Goal: Task Accomplishment & Management: Manage account settings

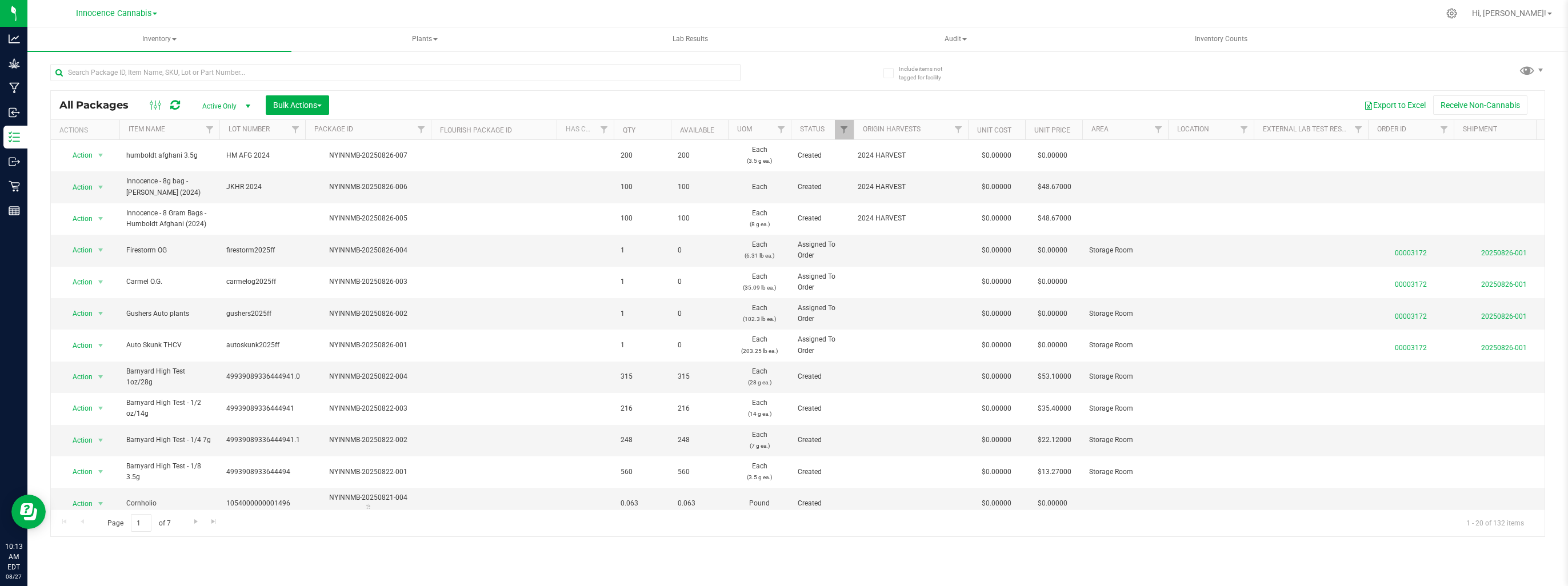
click at [1201, 57] on div "All Packages Active Only Active Only Lab Samples Locked All Bulk Actions Add to…" at bounding box center [797, 295] width 1494 height 484
click at [146, 78] on input "text" at bounding box center [395, 72] width 690 height 17
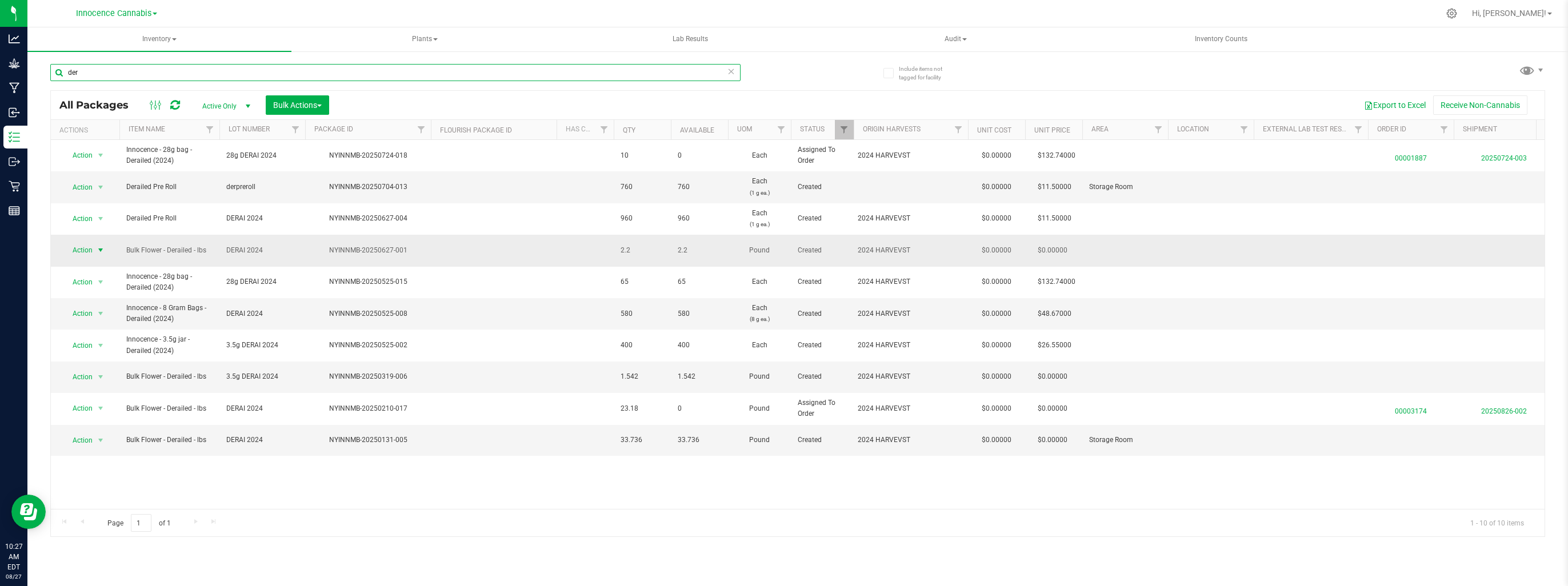
type input "der"
click at [99, 246] on span "select" at bounding box center [100, 250] width 9 height 9
click at [80, 401] on li "Print package label" at bounding box center [99, 408] width 72 height 31
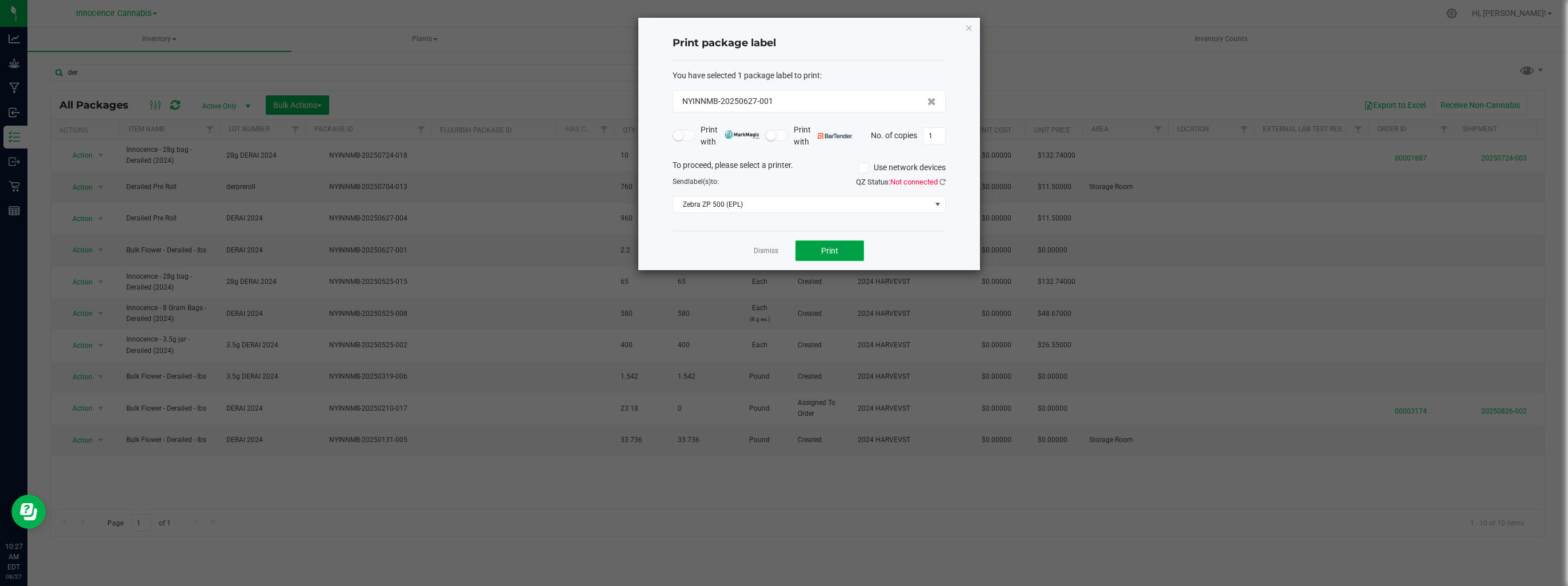
click at [846, 251] on button "Print" at bounding box center [830, 251] width 69 height 21
click at [846, 250] on button "Print" at bounding box center [830, 251] width 69 height 21
click at [754, 254] on link "Dismiss" at bounding box center [766, 251] width 25 height 10
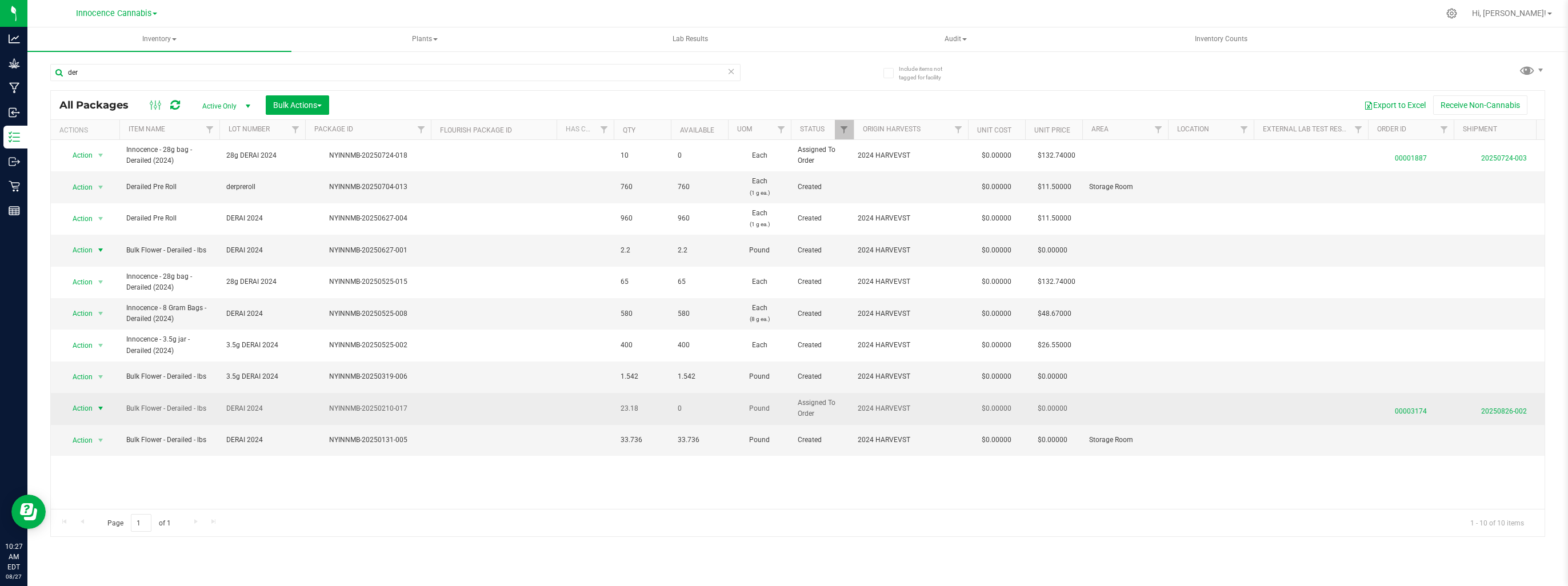
click at [103, 404] on span "select" at bounding box center [100, 408] width 9 height 9
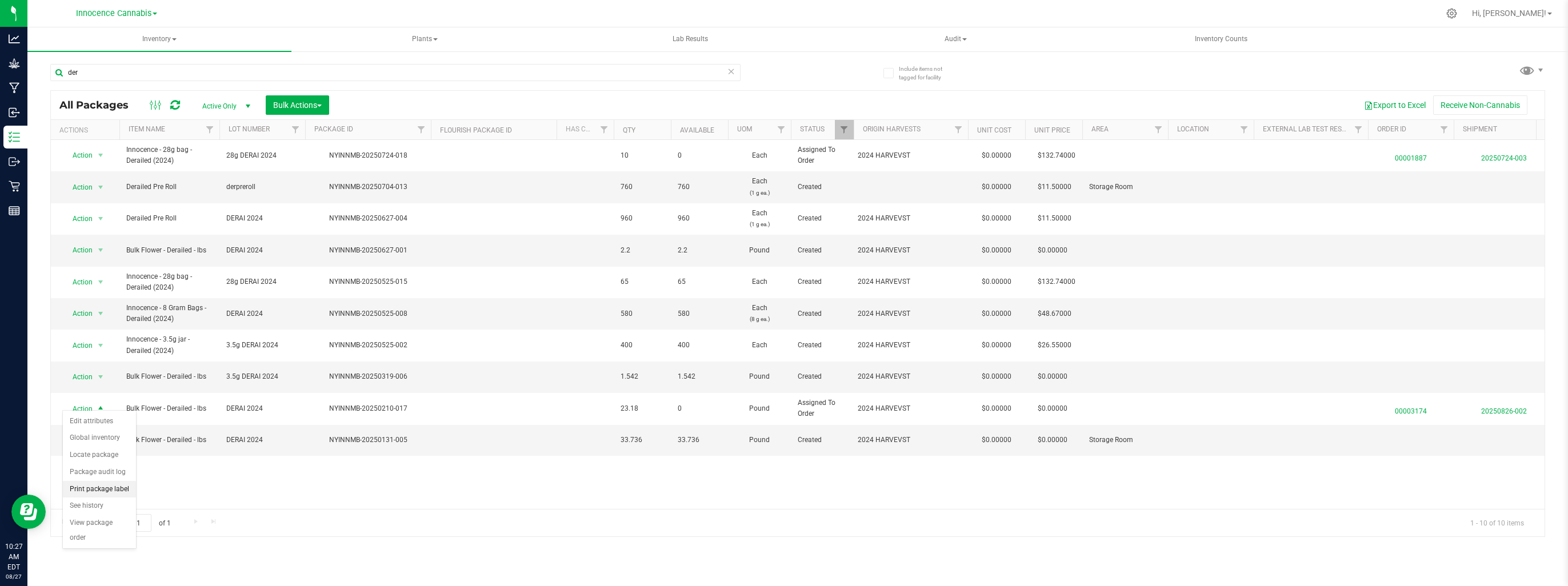
click at [99, 491] on li "Print package label" at bounding box center [99, 489] width 73 height 17
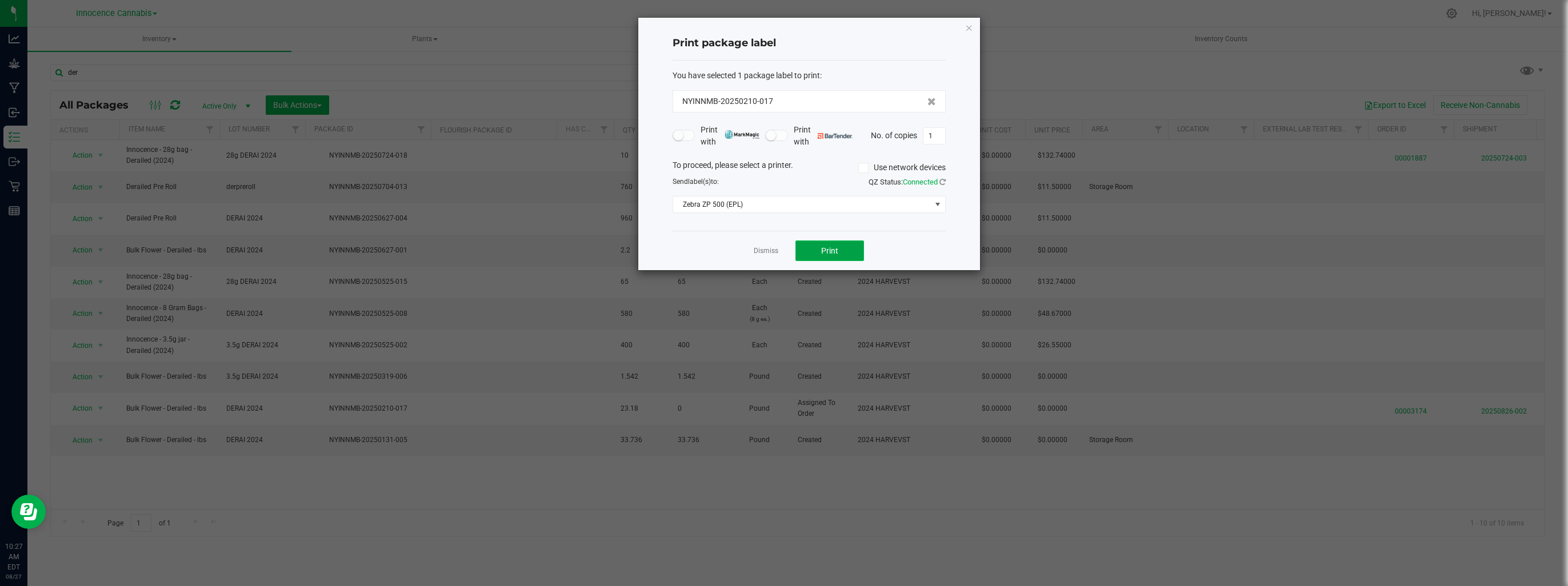
click at [809, 252] on button "Print" at bounding box center [830, 251] width 69 height 21
click at [771, 248] on link "Dismiss" at bounding box center [766, 251] width 25 height 10
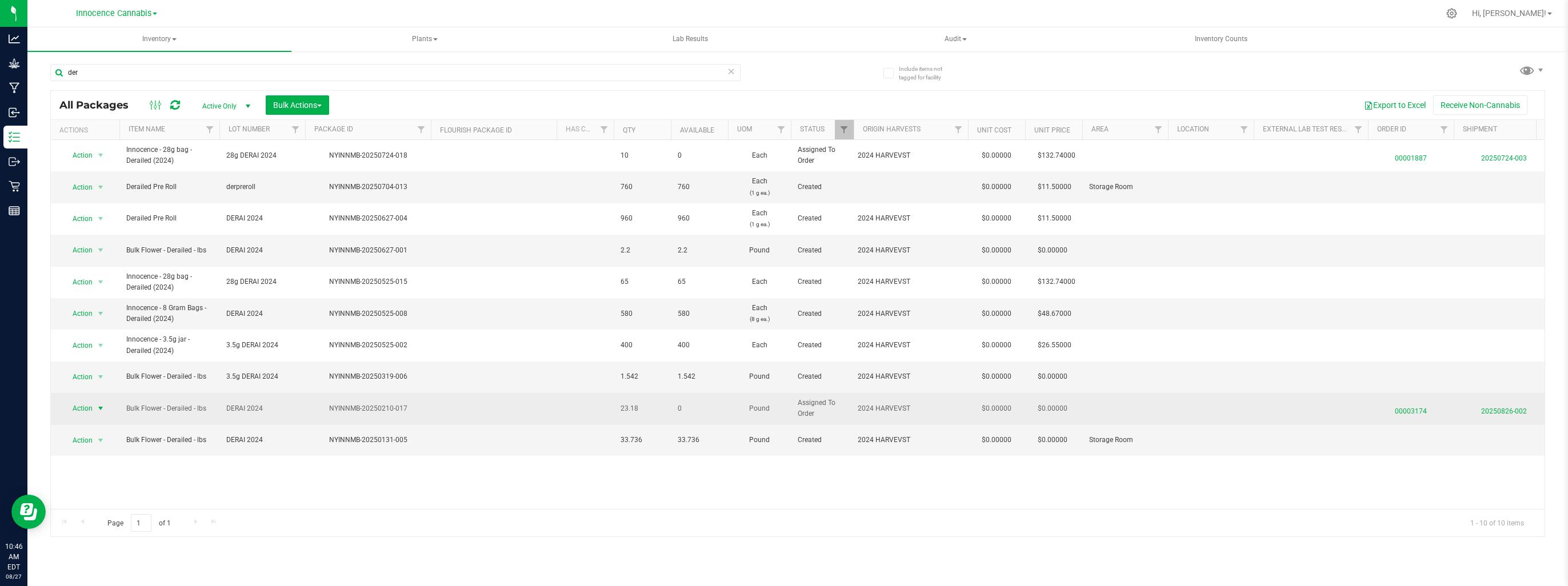
click at [99, 404] on span "select" at bounding box center [100, 408] width 9 height 9
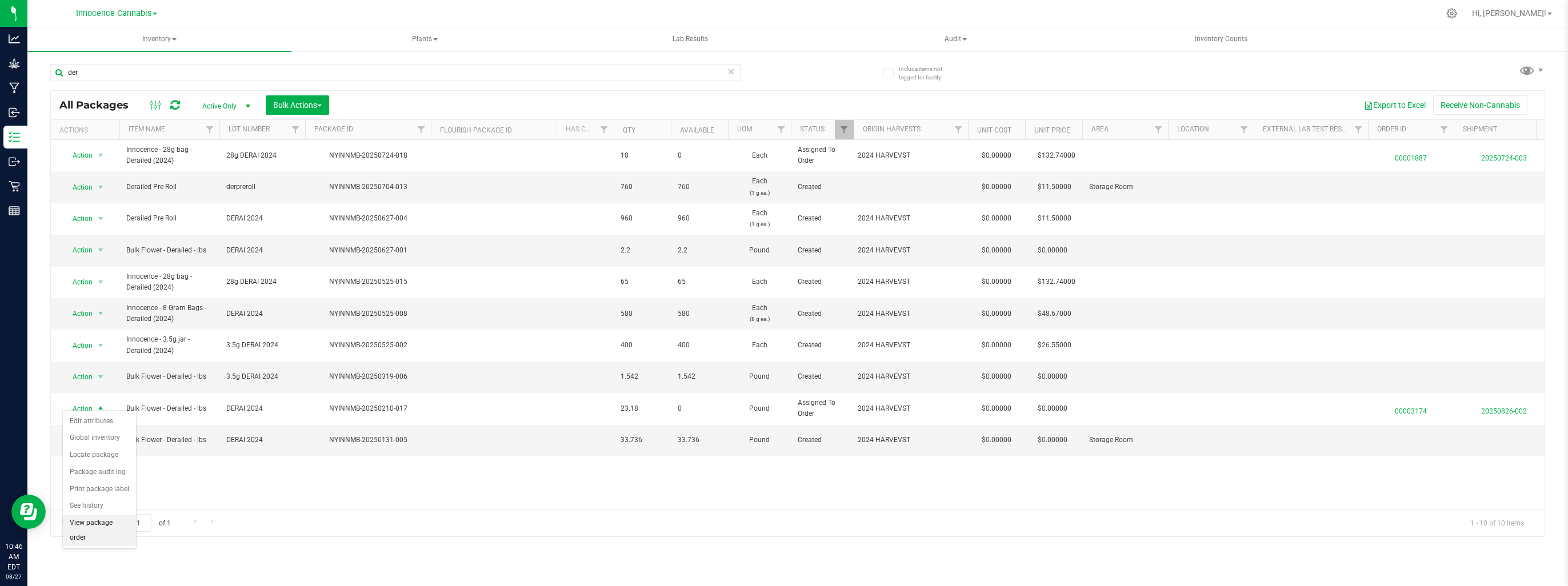
click at [94, 527] on li "View package order" at bounding box center [99, 530] width 73 height 31
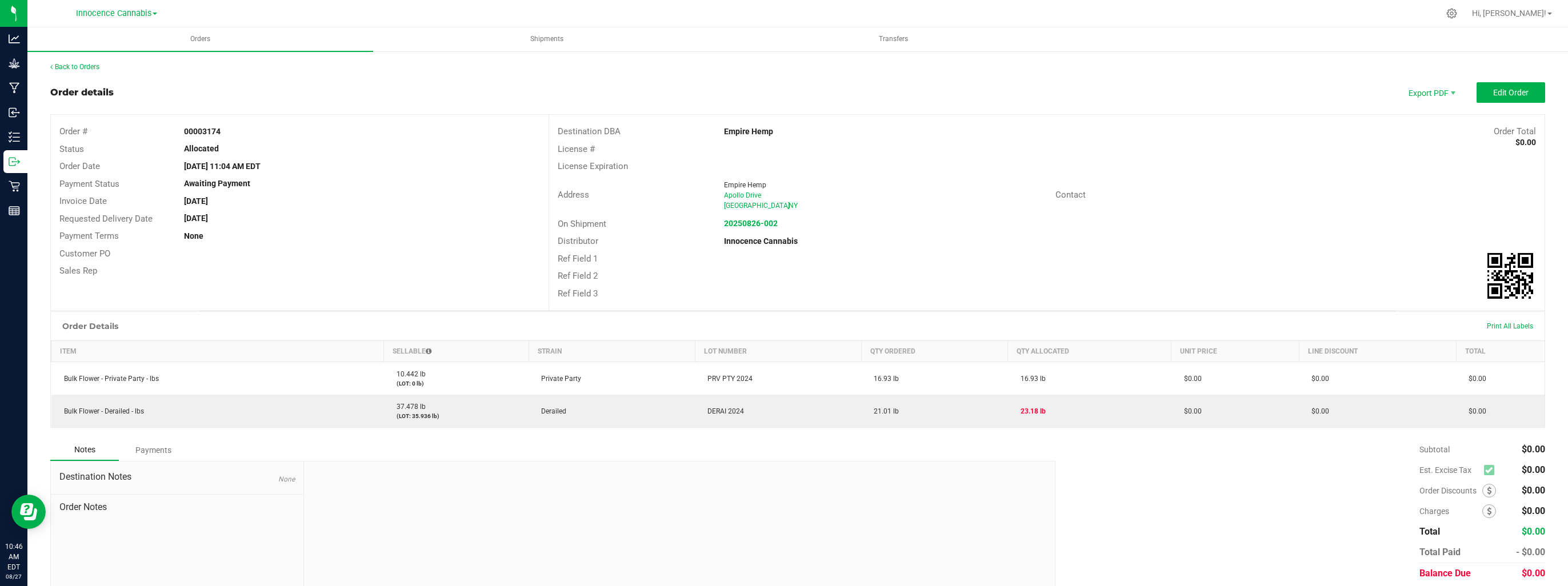
drag, startPoint x: 773, startPoint y: 167, endPoint x: 703, endPoint y: 242, distance: 102.6
drag, startPoint x: 703, startPoint y: 242, endPoint x: 452, endPoint y: 250, distance: 251.1
click at [452, 250] on div "Customer PO" at bounding box center [300, 254] width 498 height 18
click at [1523, 96] on button "Edit Order" at bounding box center [1511, 92] width 69 height 21
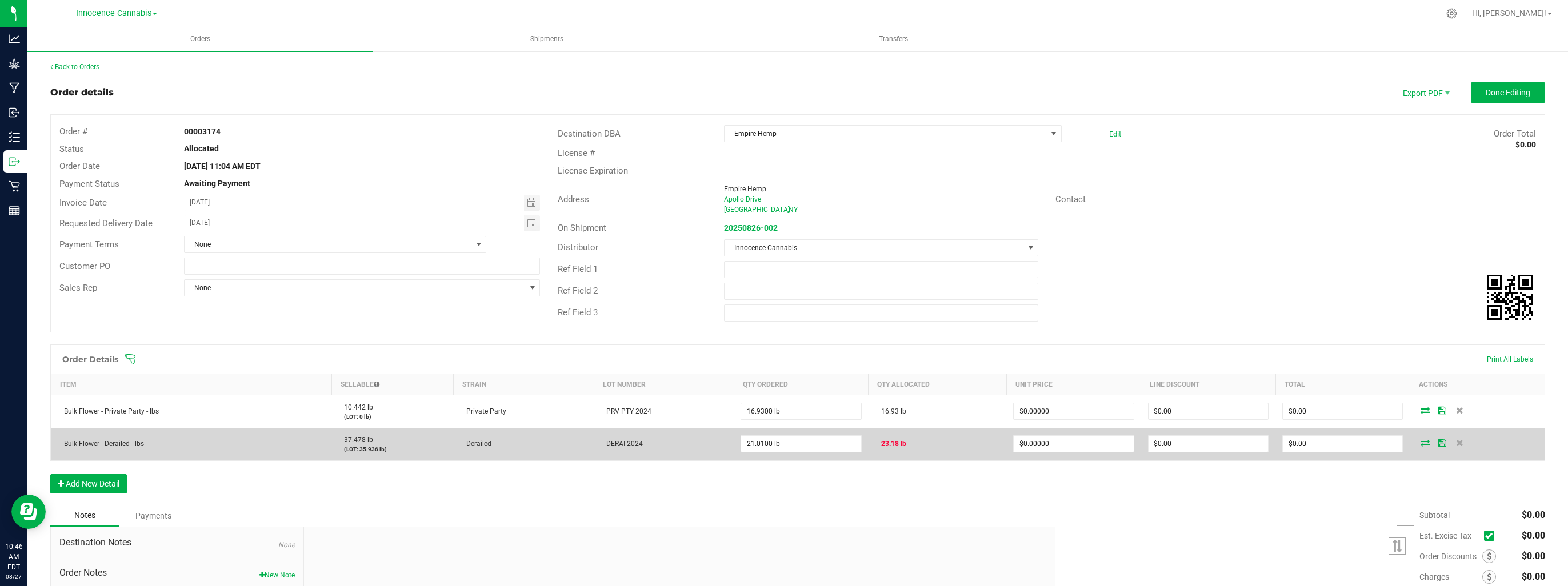
click at [883, 443] on span "23.18 lb" at bounding box center [891, 443] width 31 height 8
click at [1456, 441] on icon at bounding box center [1460, 442] width 7 height 7
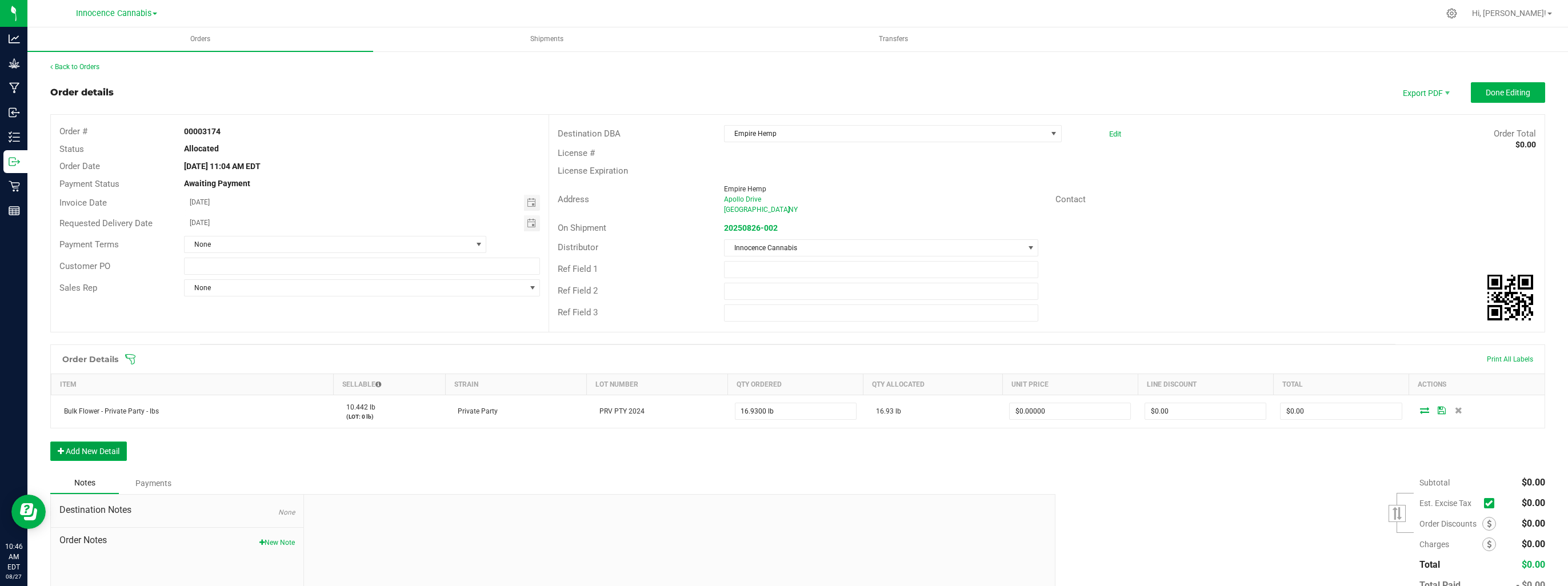
click at [64, 445] on button "Add New Detail" at bounding box center [88, 451] width 77 height 20
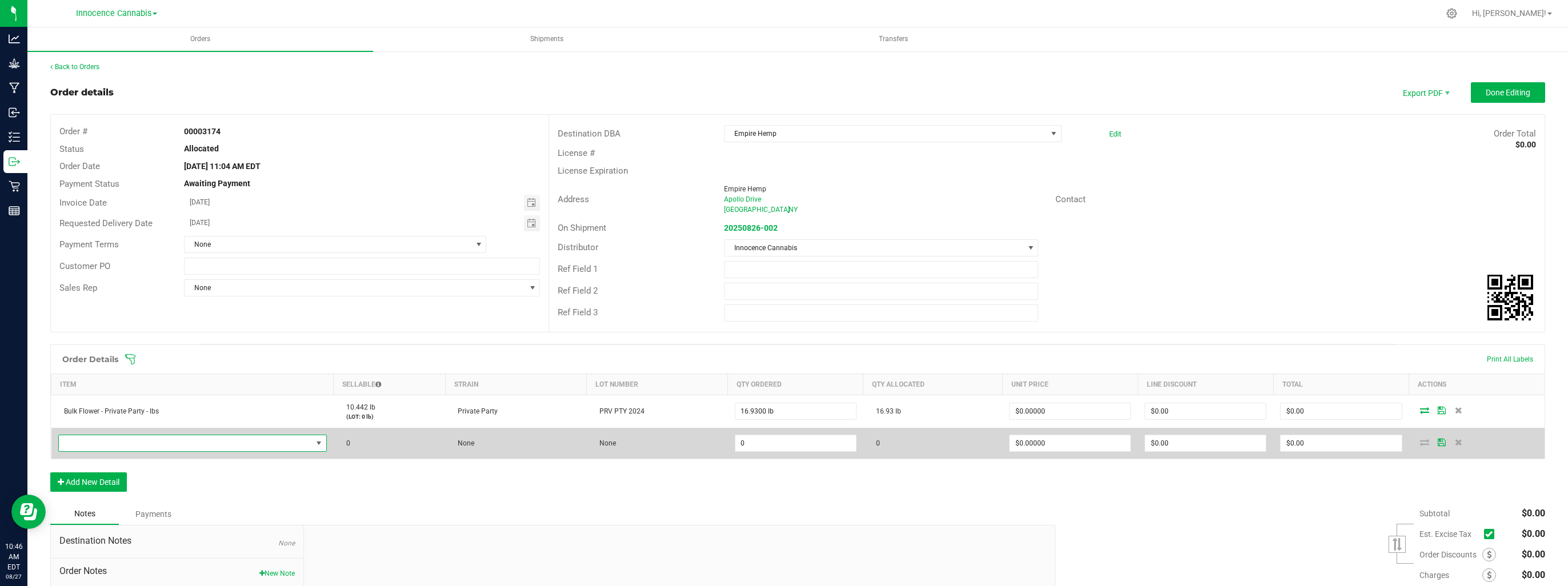
click at [69, 445] on span "NO DATA FOUND" at bounding box center [185, 443] width 253 height 16
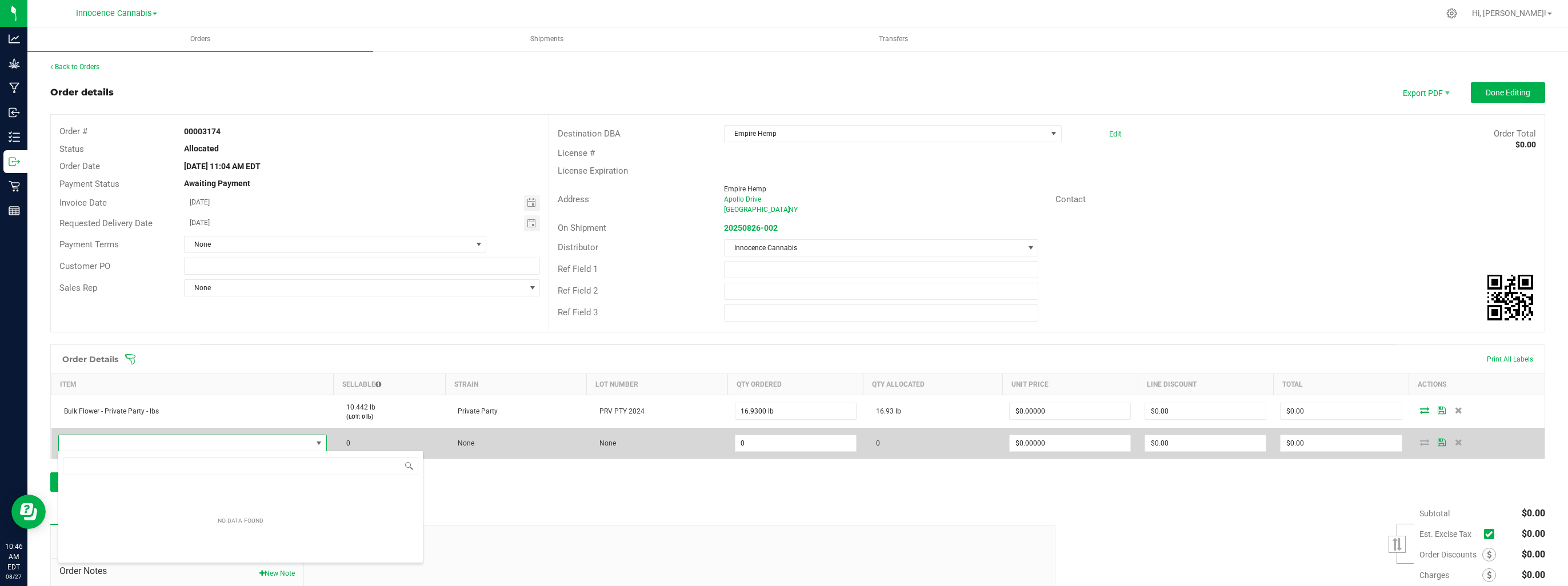
scroll to position [17, 265]
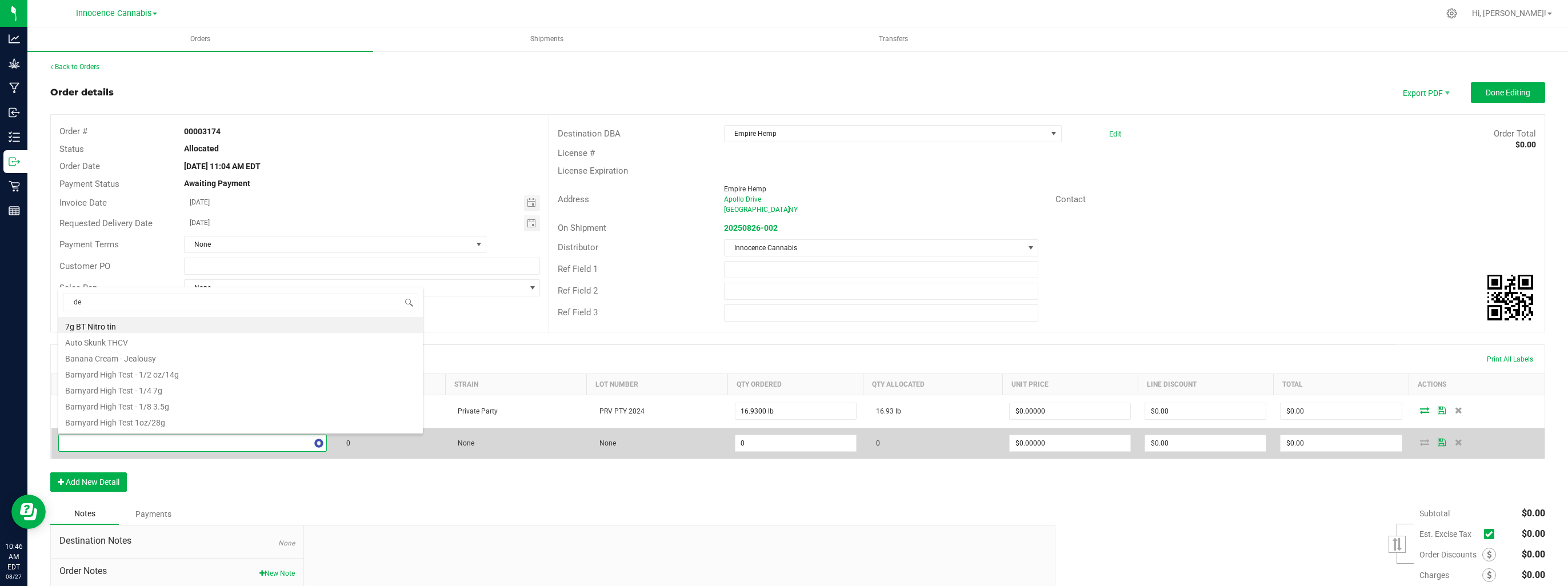
type input "der"
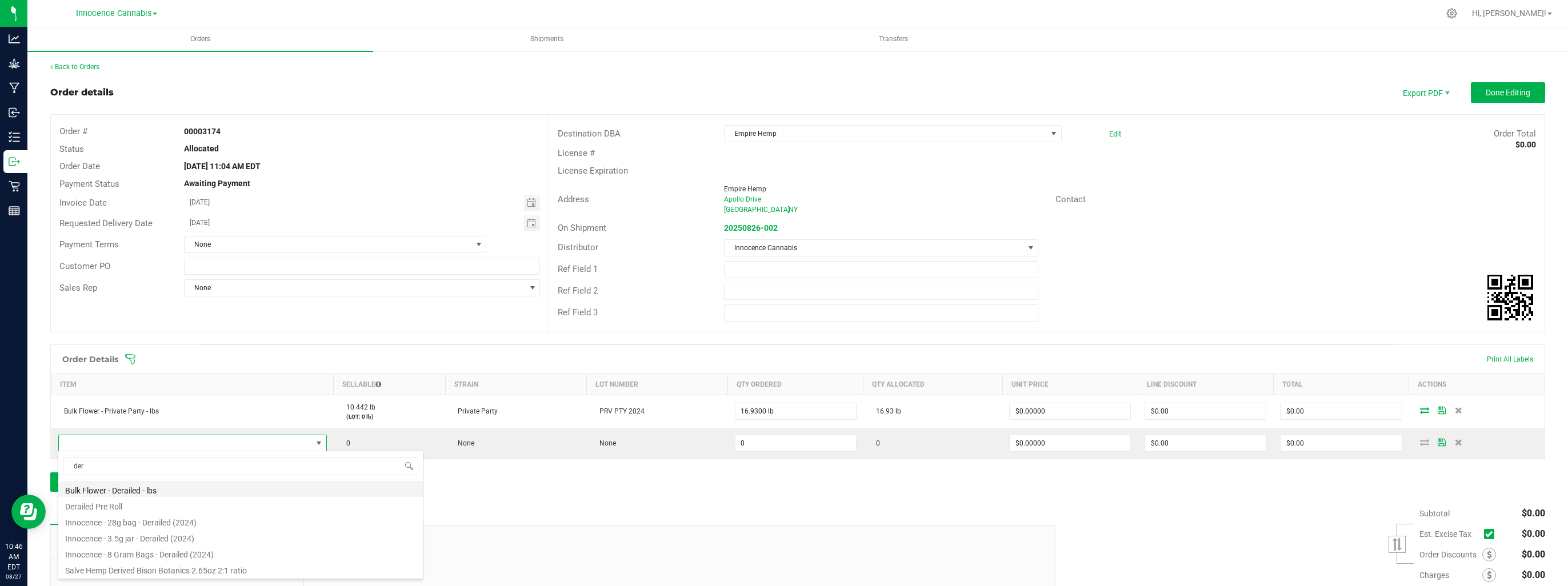
click at [110, 490] on li "Bulk Flower - Derailed - lbs" at bounding box center [240, 489] width 365 height 16
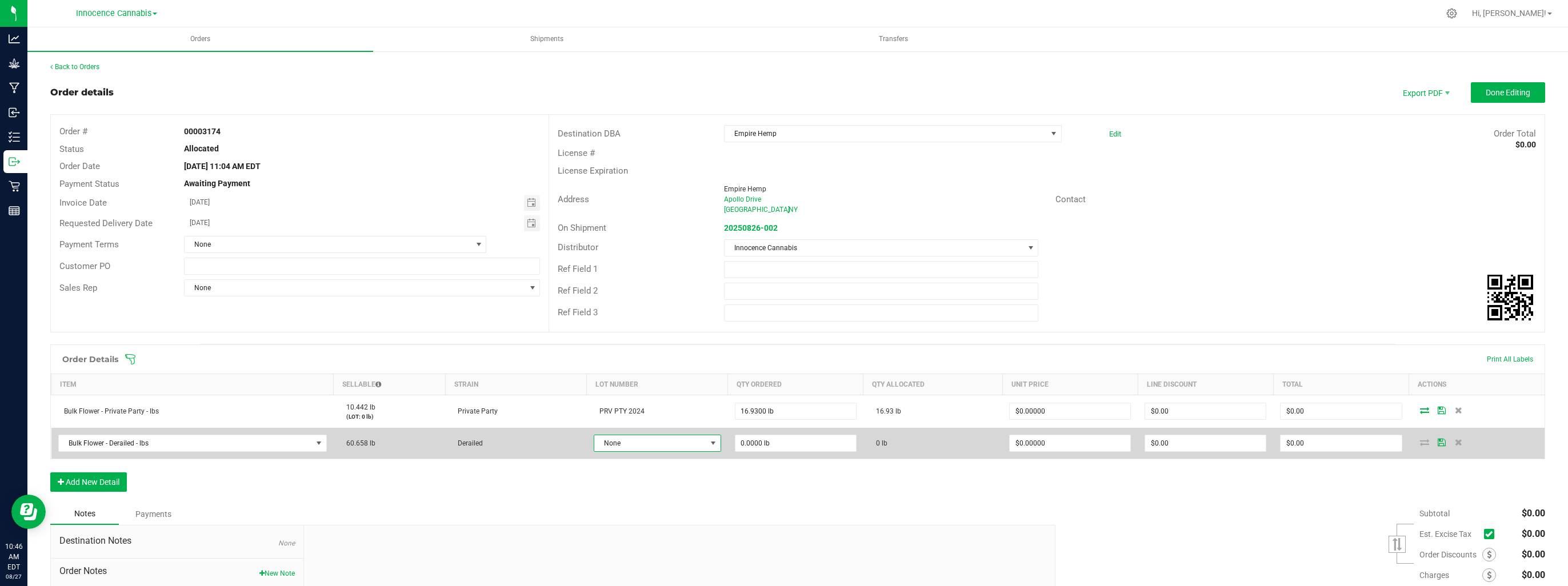
click at [706, 442] on span at bounding box center [713, 443] width 14 height 16
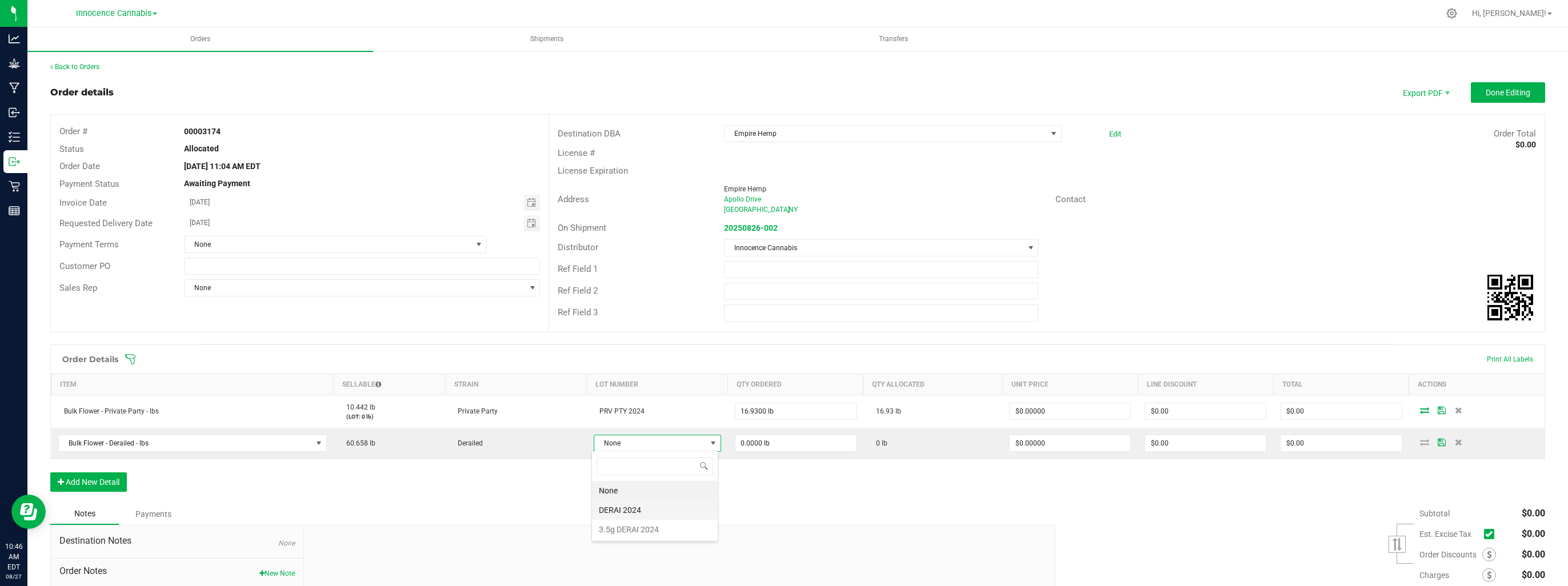
click at [680, 508] on 2024 "DERAI 2024" at bounding box center [654, 510] width 126 height 20
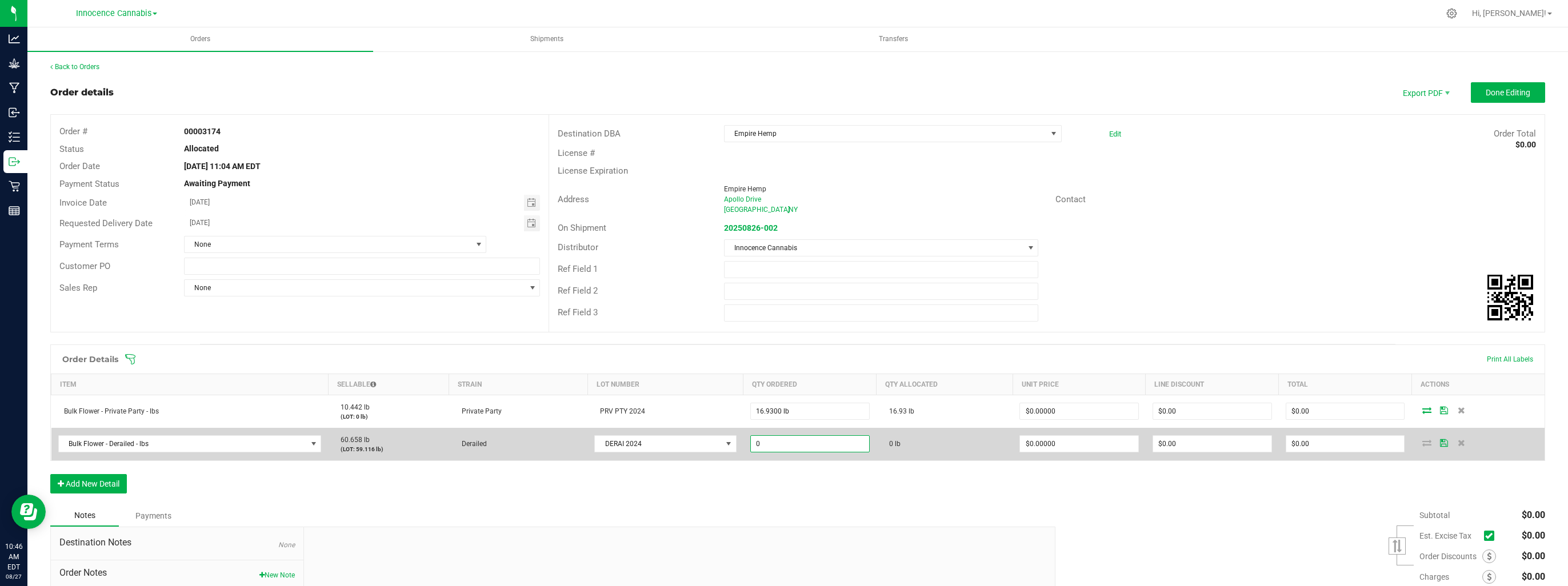
click at [792, 443] on input "0" at bounding box center [809, 443] width 118 height 16
type input "21.0100 lb"
type input "0"
click at [1102, 441] on input "0" at bounding box center [1079, 443] width 118 height 16
click at [1422, 441] on icon at bounding box center [1426, 442] width 9 height 7
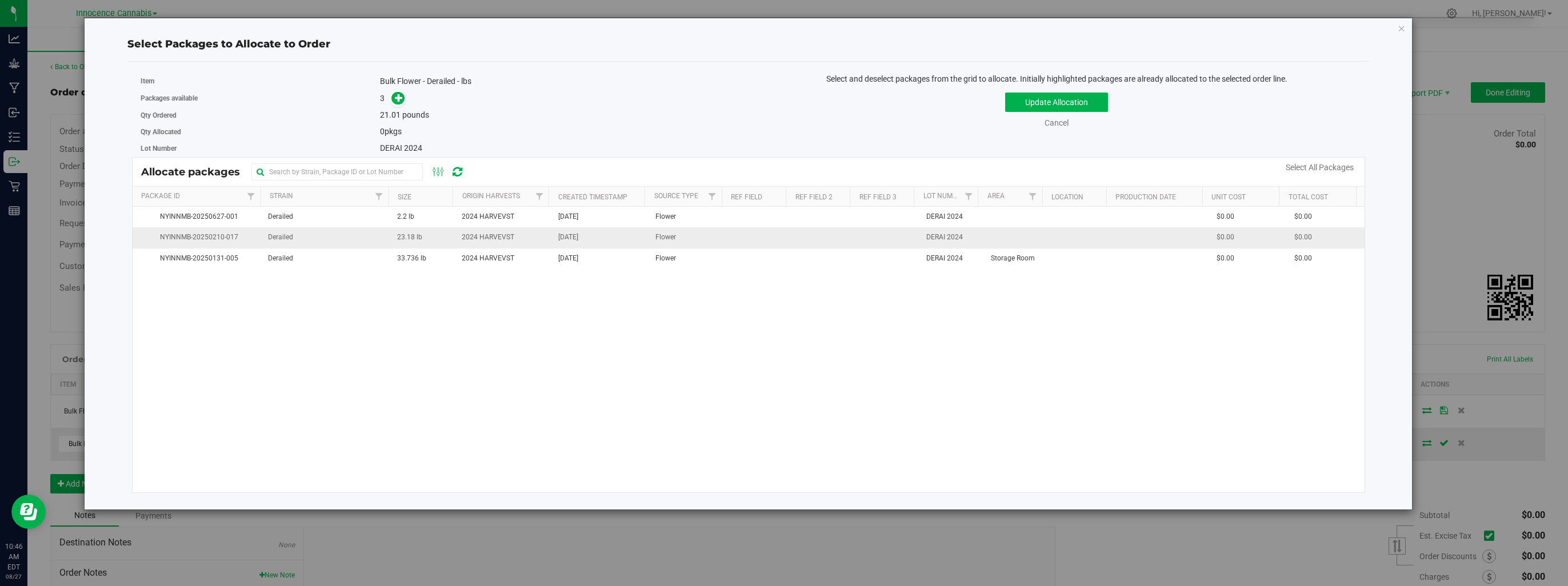
click at [542, 235] on td "2024 HARVEVST" at bounding box center [503, 238] width 97 height 21
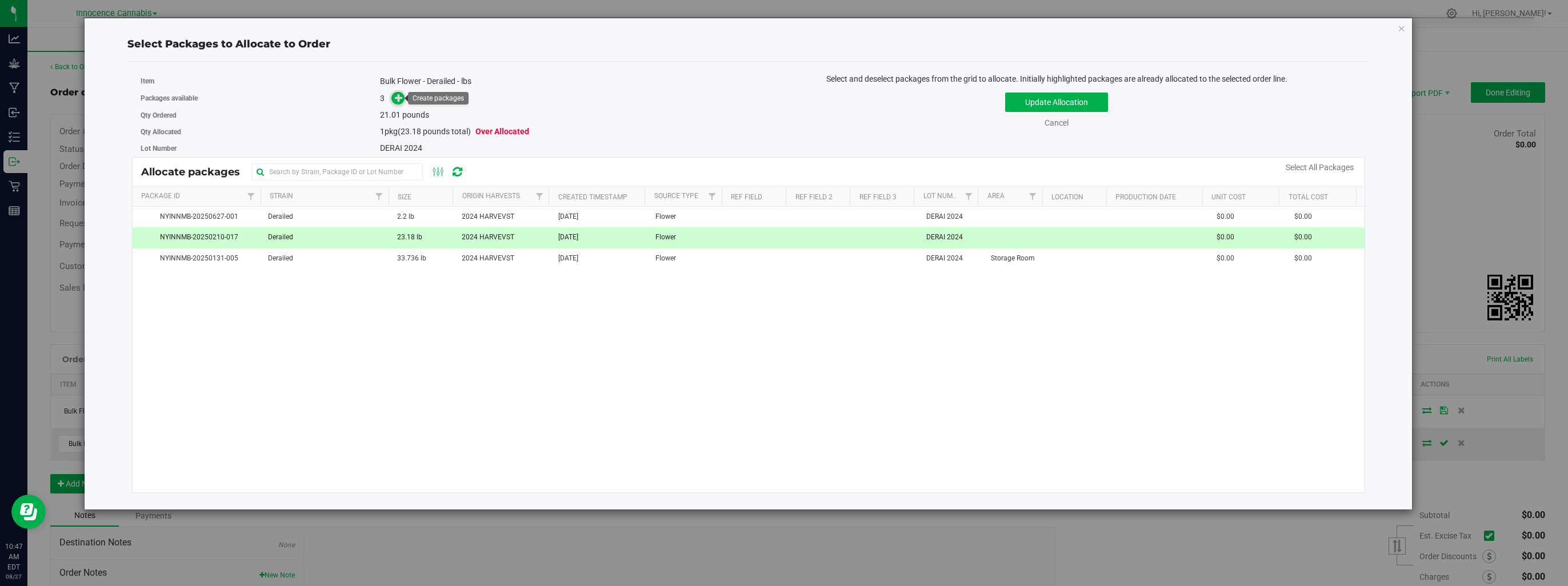
click at [397, 97] on icon at bounding box center [399, 97] width 9 height 9
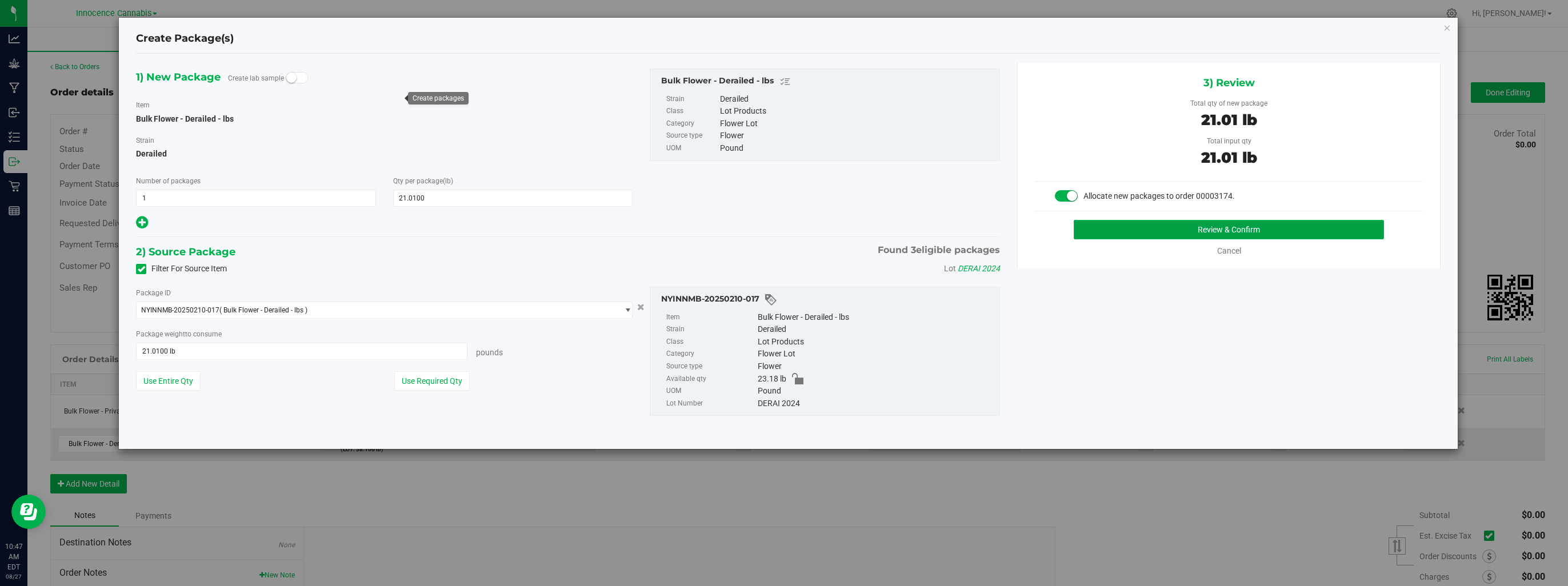
click at [1100, 236] on button "Review & Confirm" at bounding box center [1229, 230] width 310 height 20
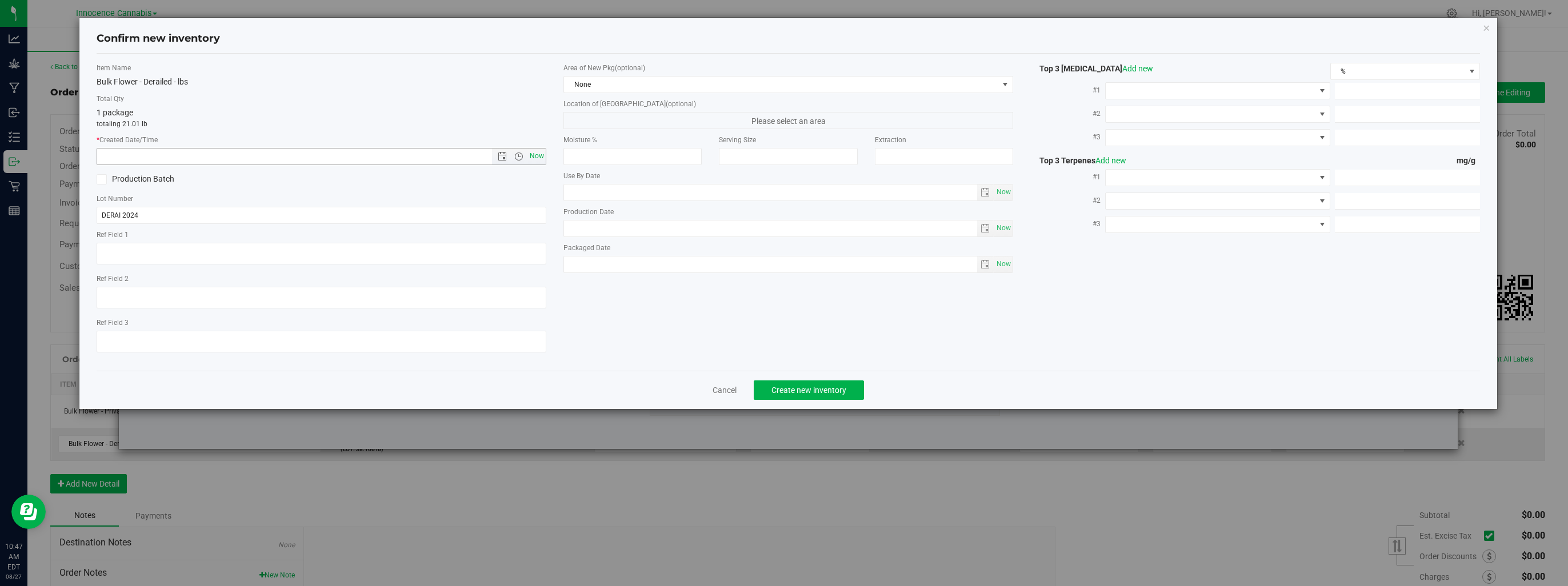
click at [539, 154] on span "Now" at bounding box center [537, 156] width 20 height 17
type input "[DATE] 10:47 AM"
click at [803, 390] on span "Create new inventory" at bounding box center [809, 389] width 75 height 9
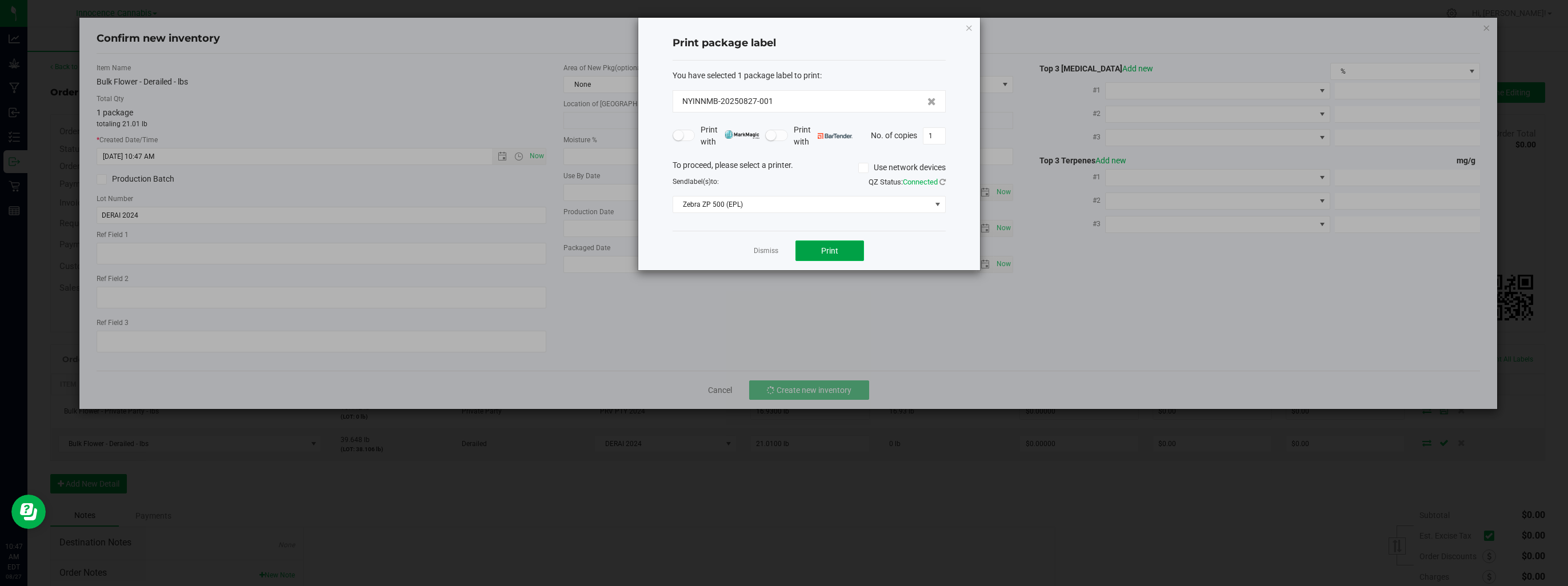
click at [818, 250] on button "Print" at bounding box center [830, 251] width 69 height 21
click at [773, 248] on link "Dismiss" at bounding box center [766, 251] width 25 height 10
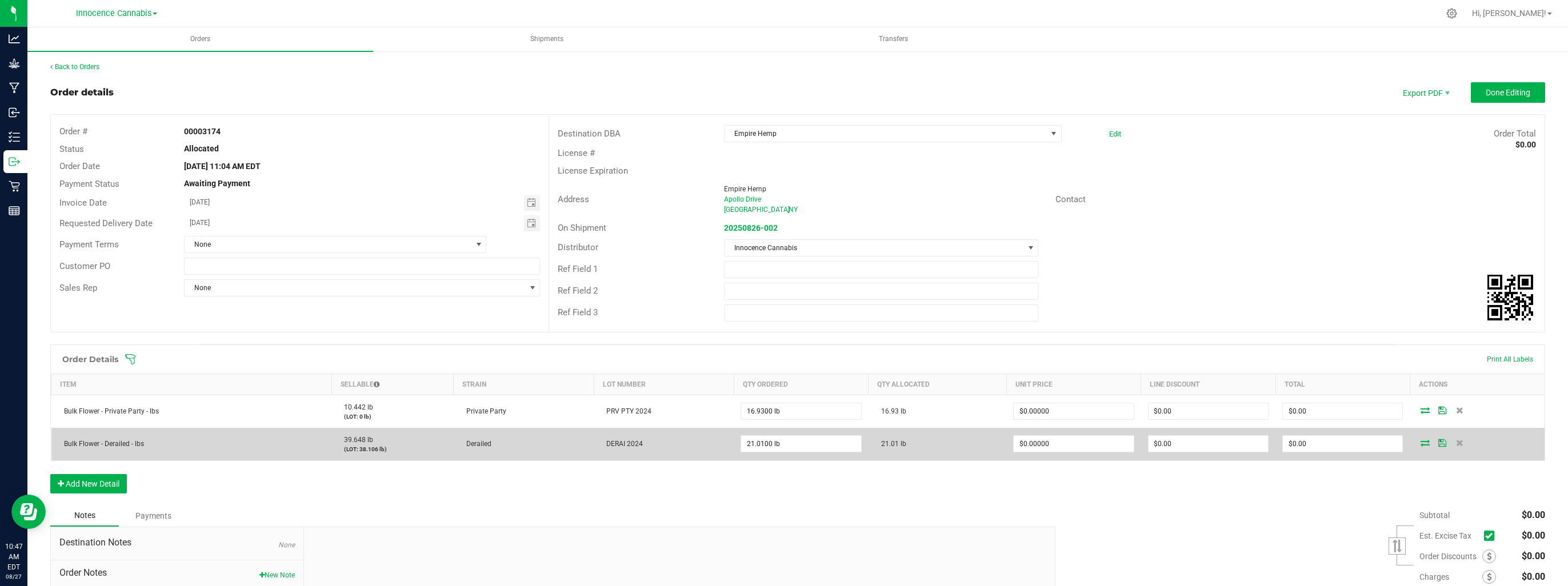
click at [1420, 442] on icon at bounding box center [1425, 442] width 9 height 7
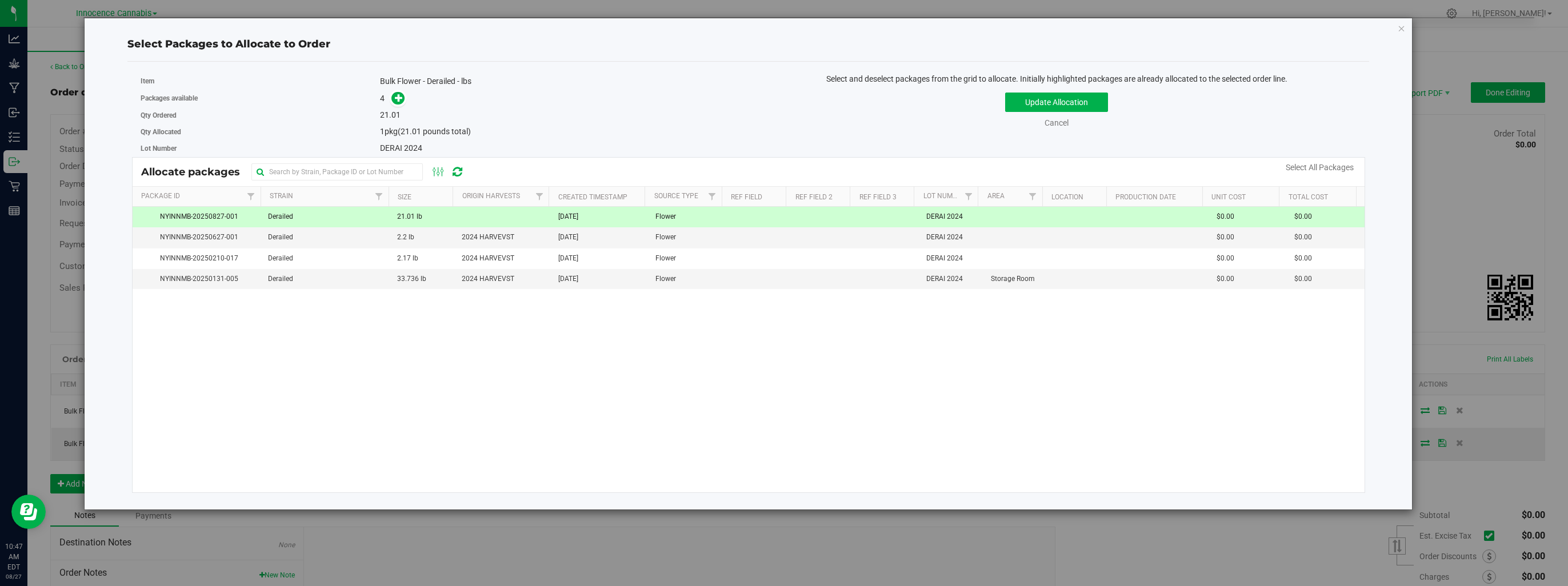
click at [414, 214] on span "21.01 lb" at bounding box center [409, 217] width 25 height 11
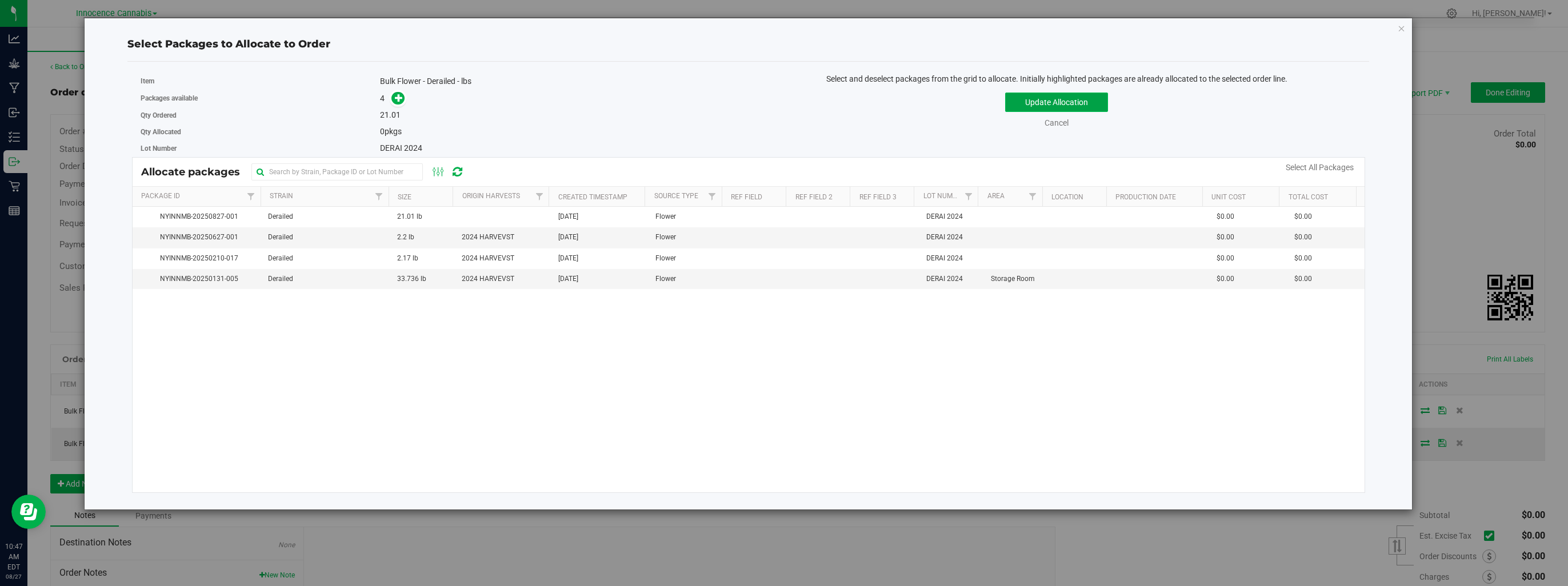
click at [1069, 105] on button "Update Allocation" at bounding box center [1056, 102] width 103 height 20
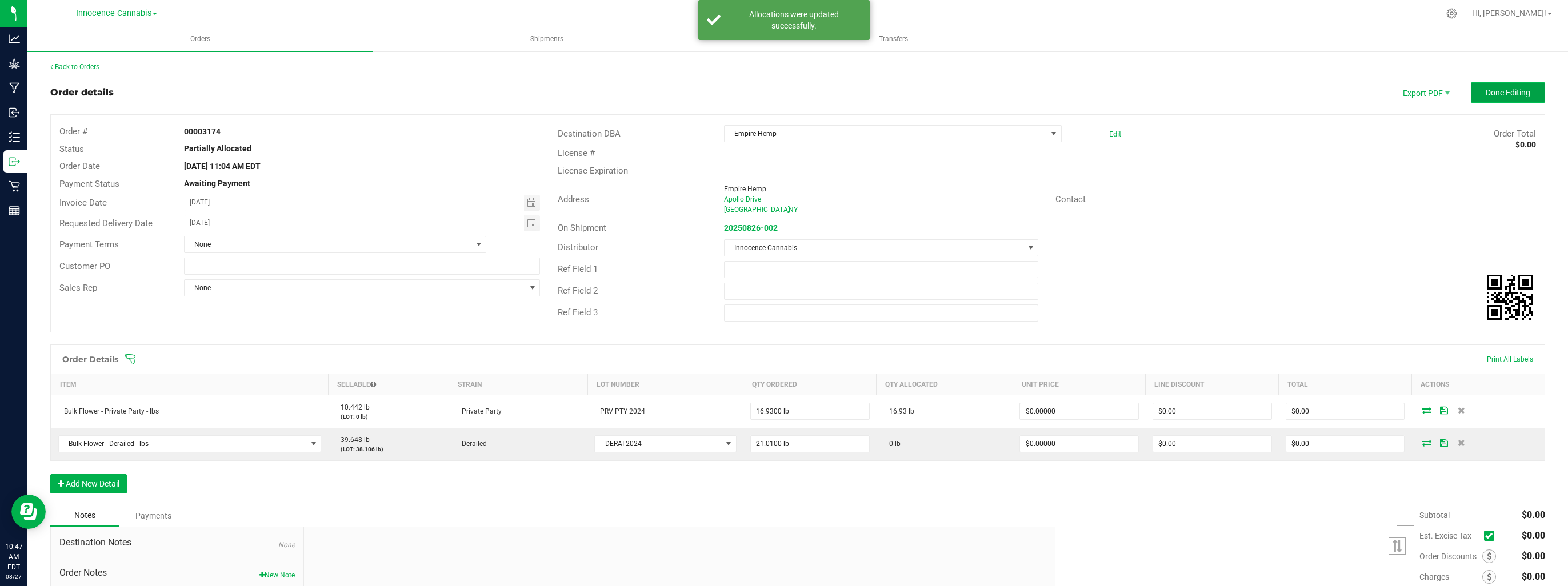
click at [1496, 97] on button "Done Editing" at bounding box center [1507, 92] width 74 height 21
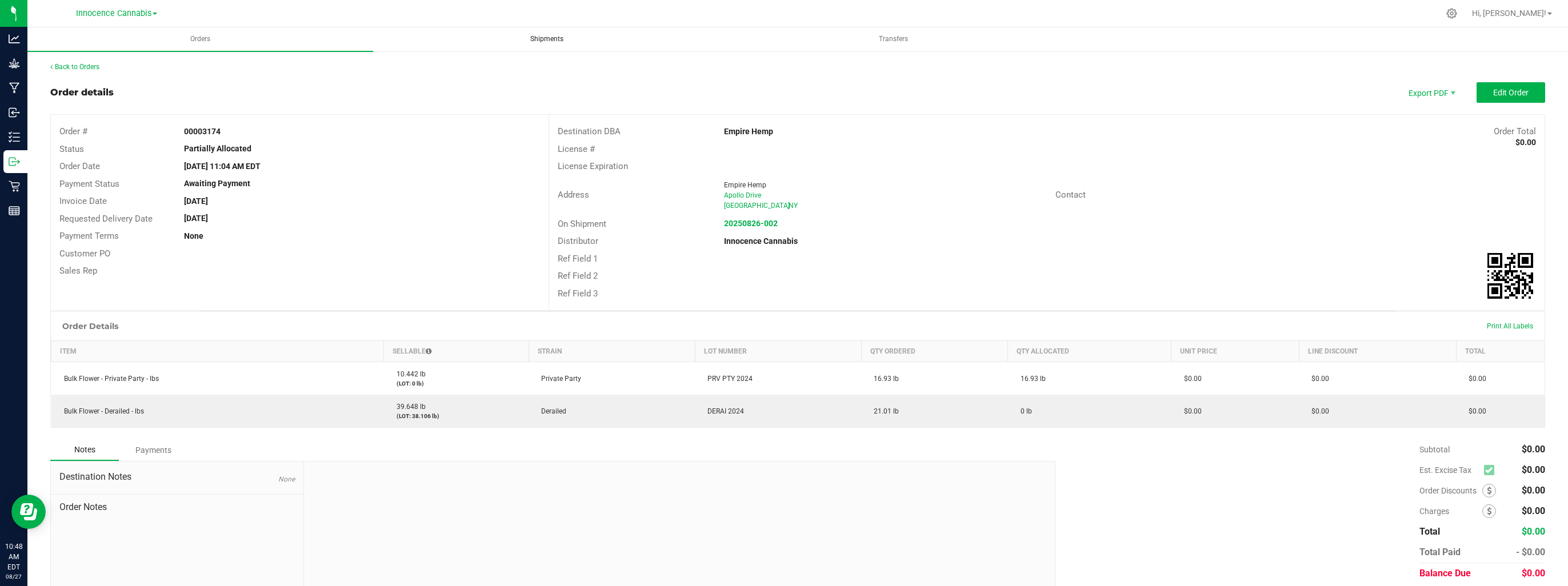
click at [560, 39] on span "Shipments" at bounding box center [547, 39] width 64 height 10
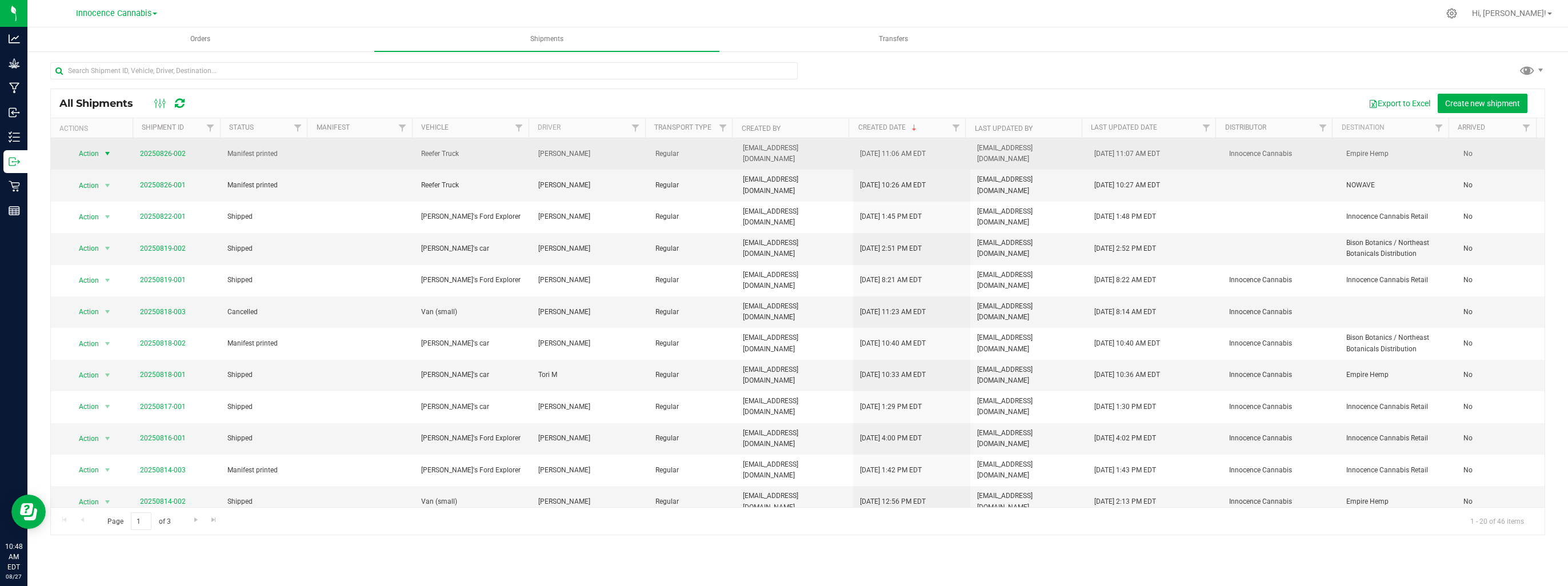
click at [107, 149] on span "select" at bounding box center [107, 153] width 9 height 9
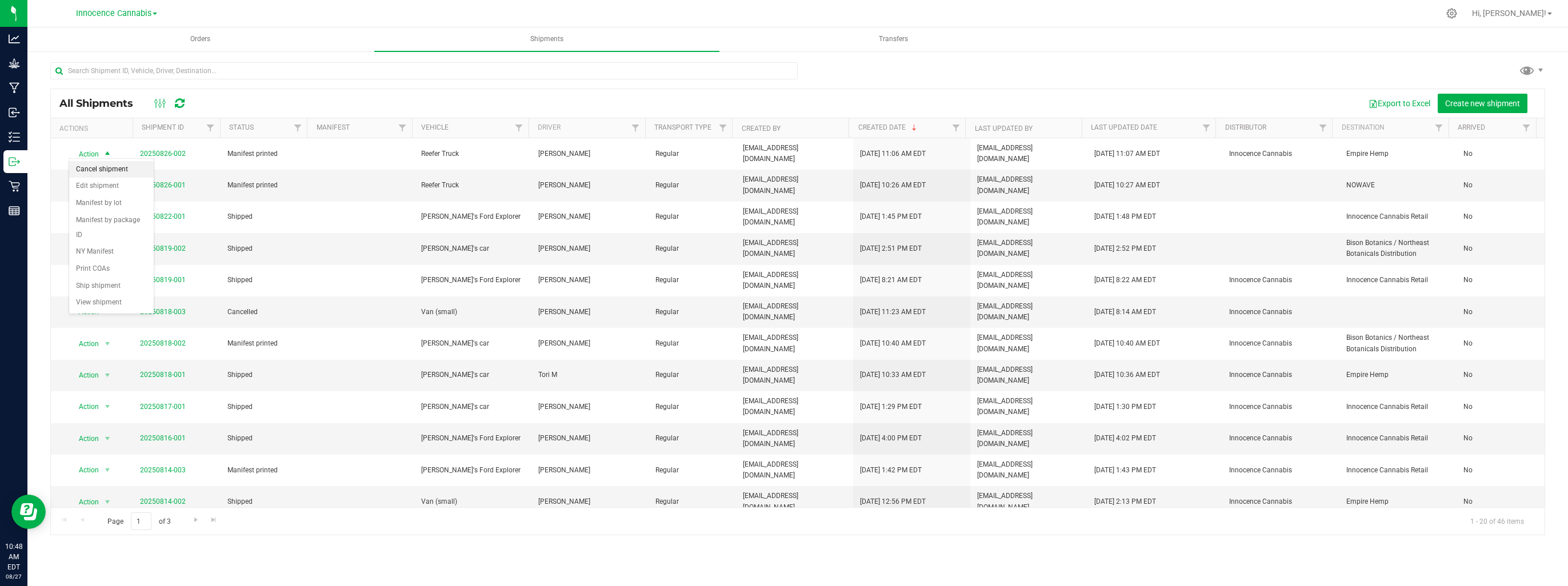
click at [113, 167] on li "Cancel shipment" at bounding box center [112, 170] width 85 height 17
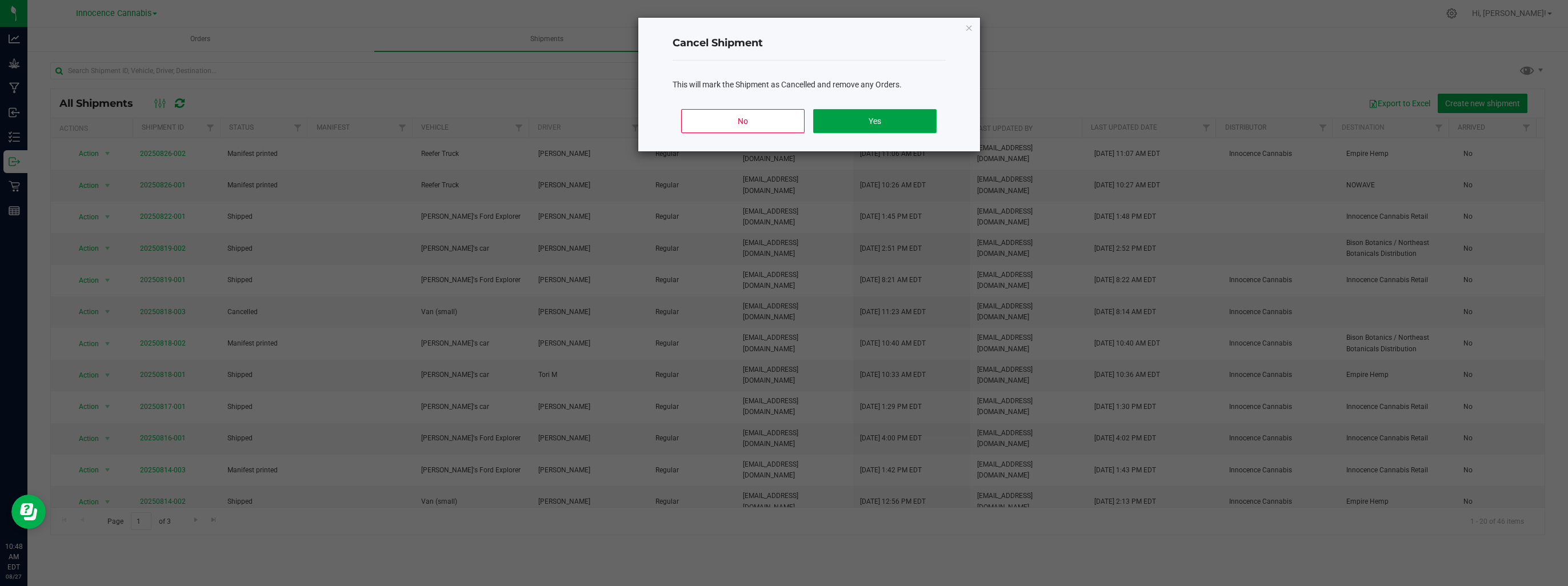
click at [859, 122] on button "Yes" at bounding box center [874, 121] width 123 height 24
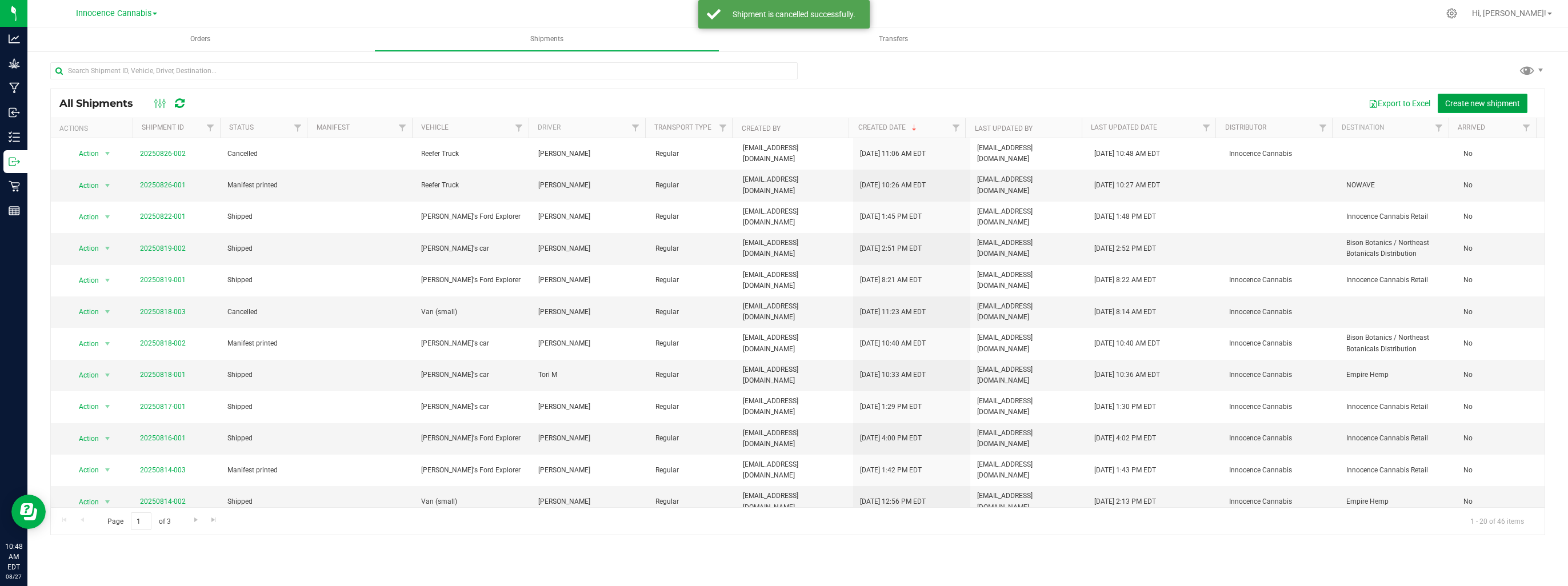
click at [1483, 106] on span "Create new shipment" at bounding box center [1482, 103] width 75 height 9
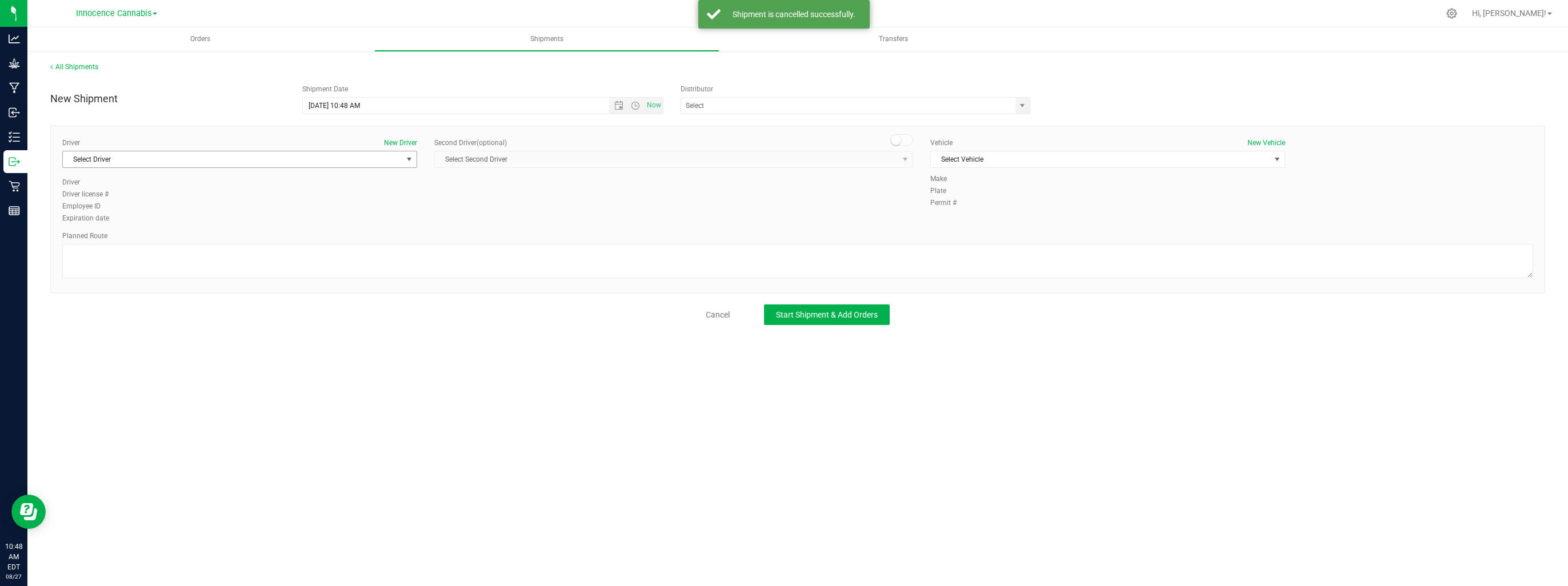
click at [238, 163] on span "Select Driver" at bounding box center [233, 159] width 339 height 16
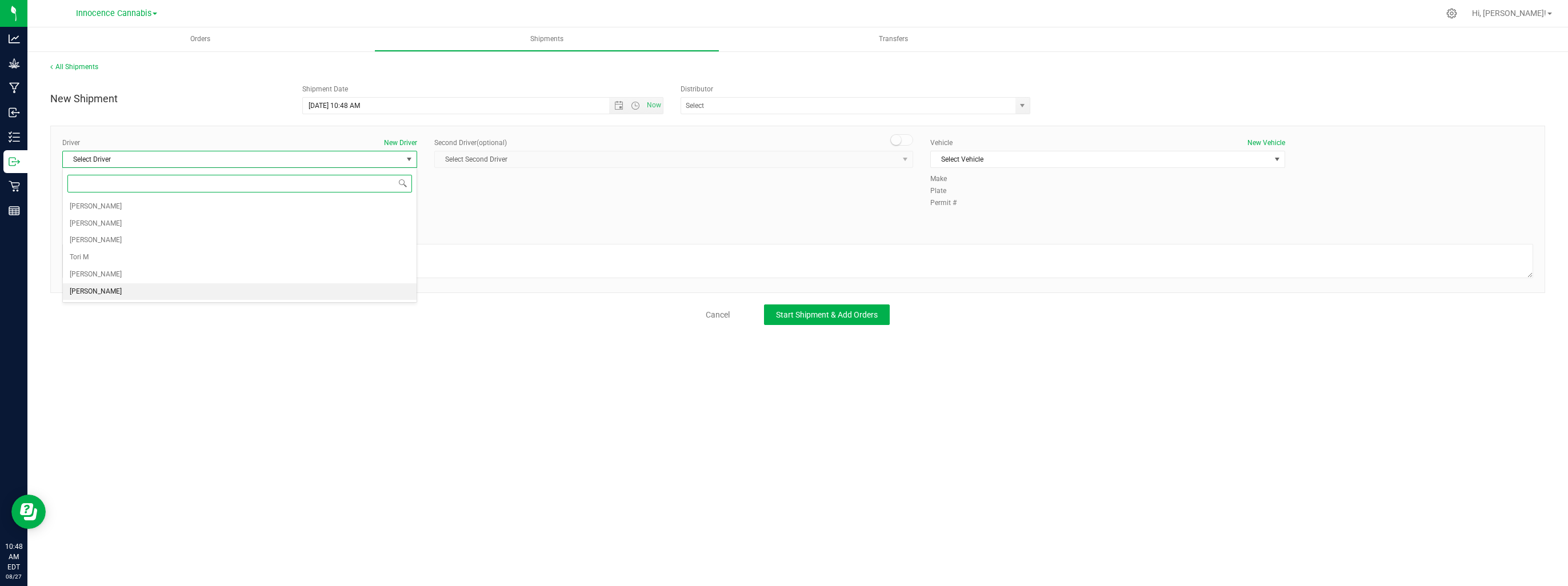
click at [208, 291] on li "[PERSON_NAME]" at bounding box center [240, 292] width 354 height 17
click at [1029, 168] on div "Vehicle New Vehicle Select Vehicle Select Vehicle [PERSON_NAME]'s Ford Explorer…" at bounding box center [1107, 156] width 372 height 36
click at [1029, 161] on span "Select Vehicle" at bounding box center [1100, 159] width 339 height 16
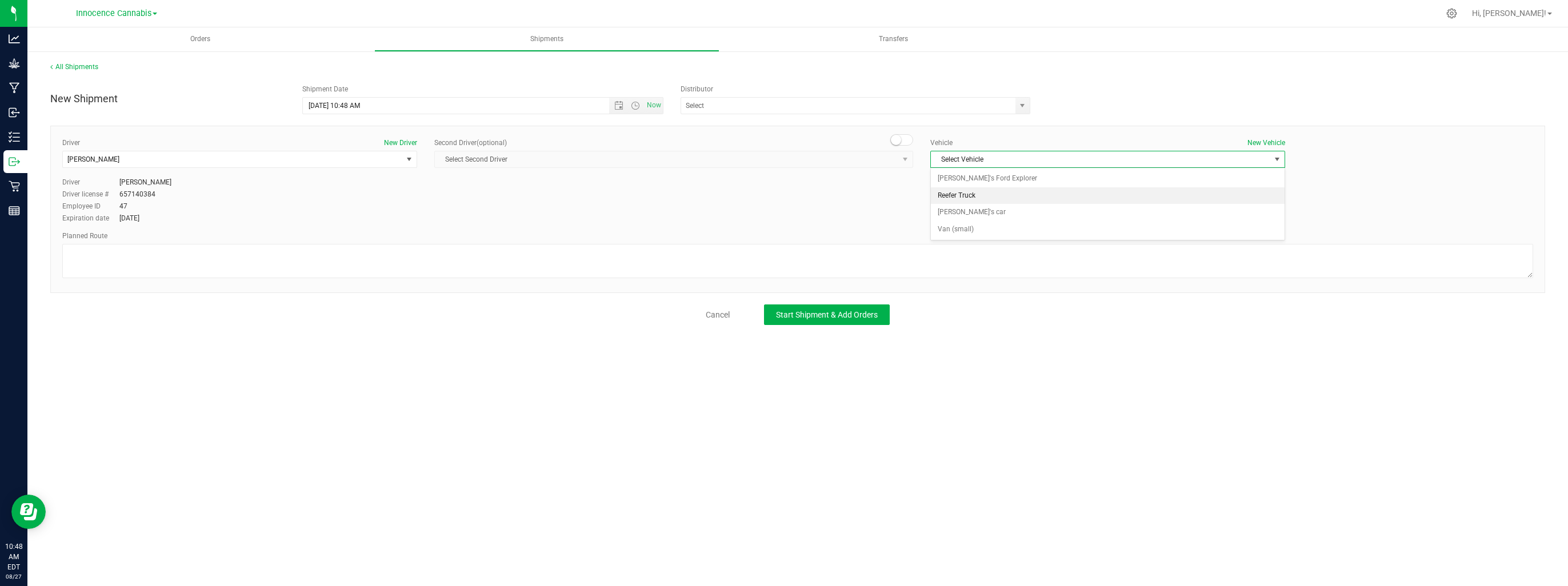
click at [1012, 198] on li "Reefer Truck" at bounding box center [1107, 196] width 354 height 17
click at [809, 316] on span "Start Shipment & Add Orders" at bounding box center [827, 314] width 102 height 9
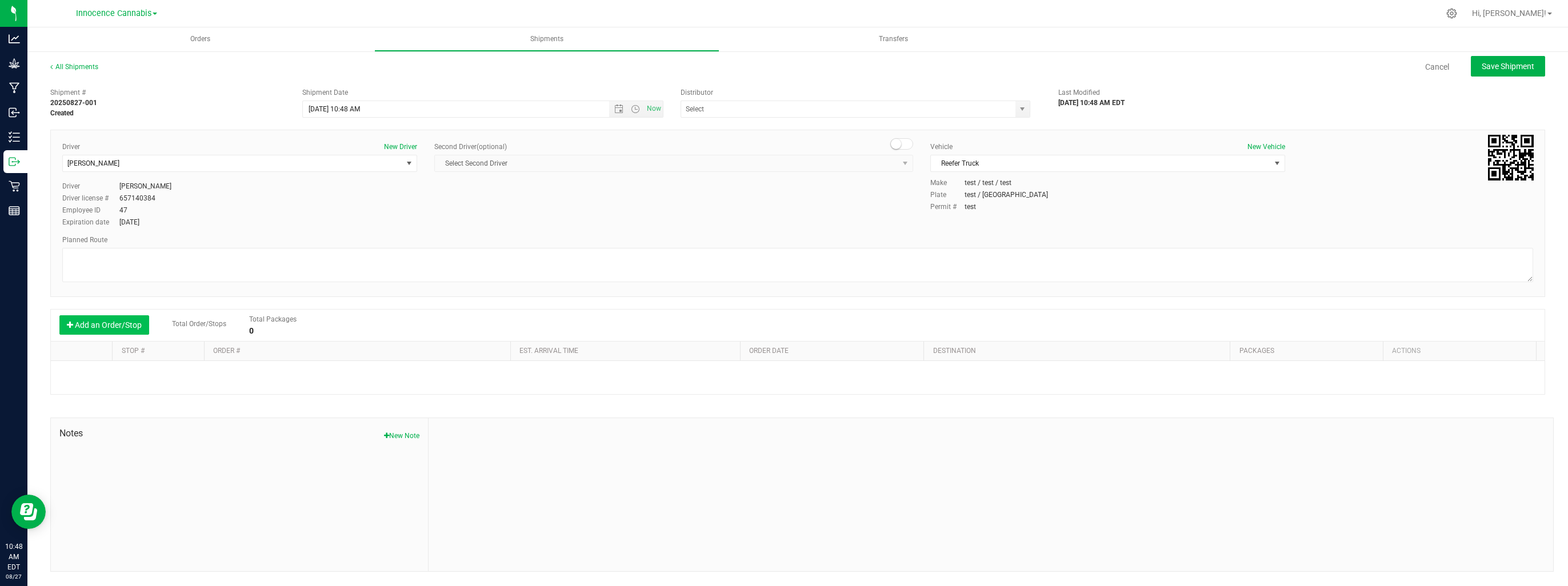
click at [80, 323] on button "Add an Order/Stop" at bounding box center [104, 325] width 89 height 20
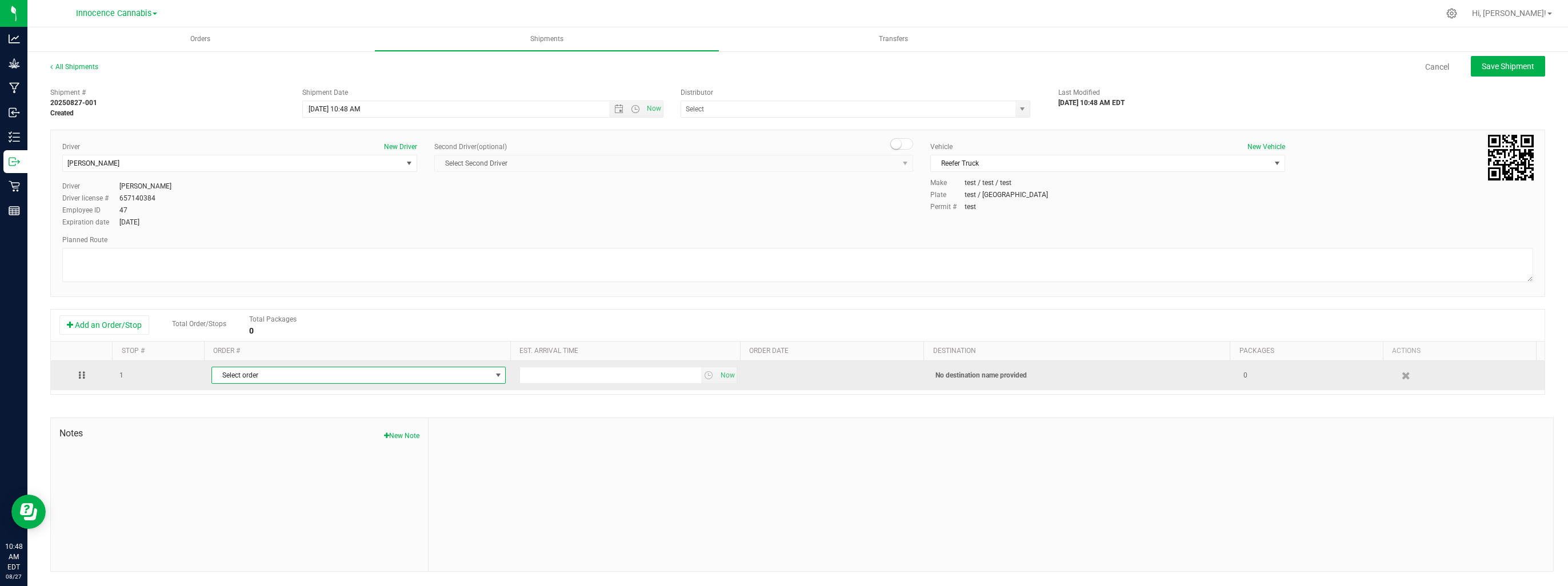
click at [305, 378] on span "Select order" at bounding box center [351, 375] width 279 height 16
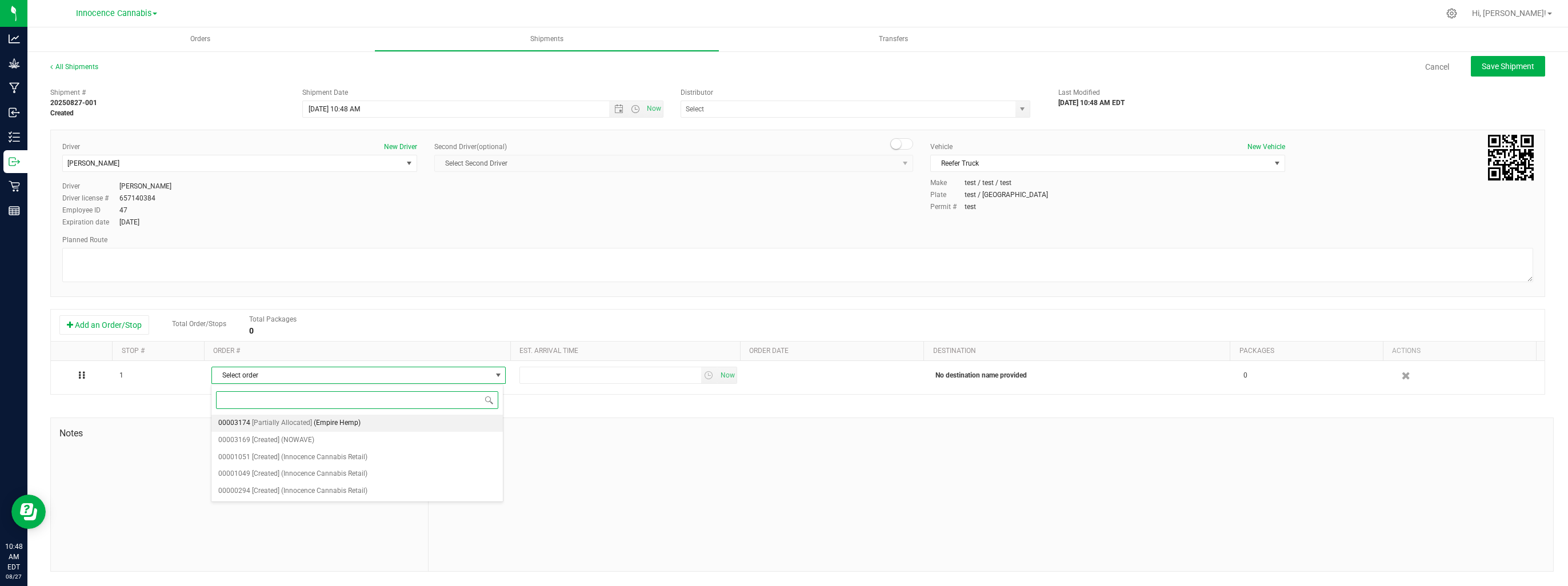
click at [304, 419] on span "[Partially Allocated]" at bounding box center [282, 423] width 60 height 15
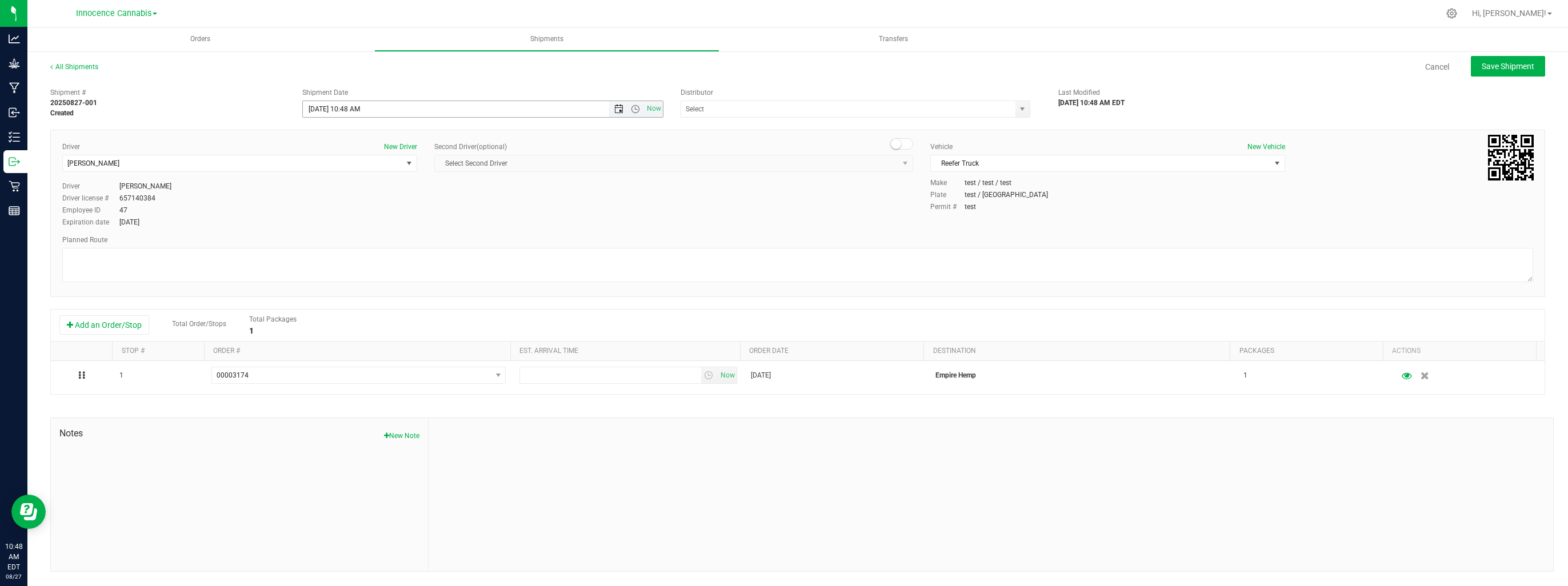
click at [618, 108] on span "Open the date view" at bounding box center [618, 109] width 9 height 9
click at [384, 241] on link "28" at bounding box center [379, 242] width 17 height 18
type input "[DATE] 10:48 AM"
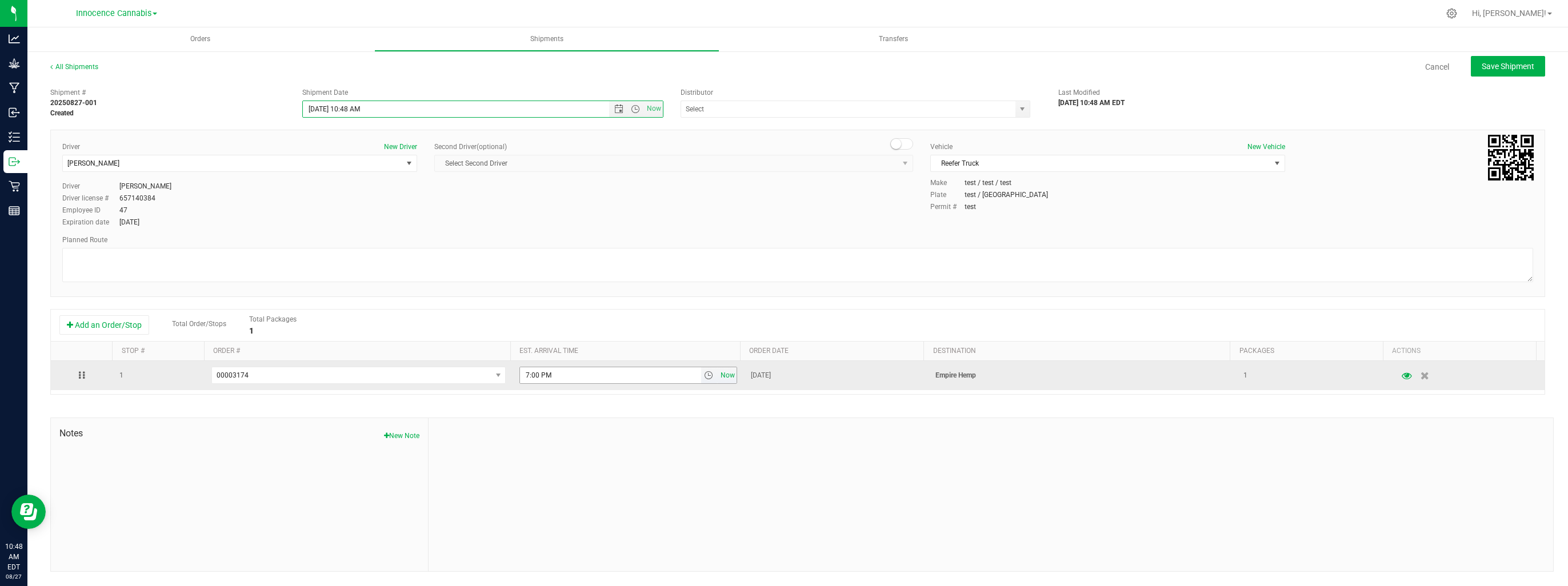
click at [723, 377] on span "Now" at bounding box center [727, 375] width 20 height 17
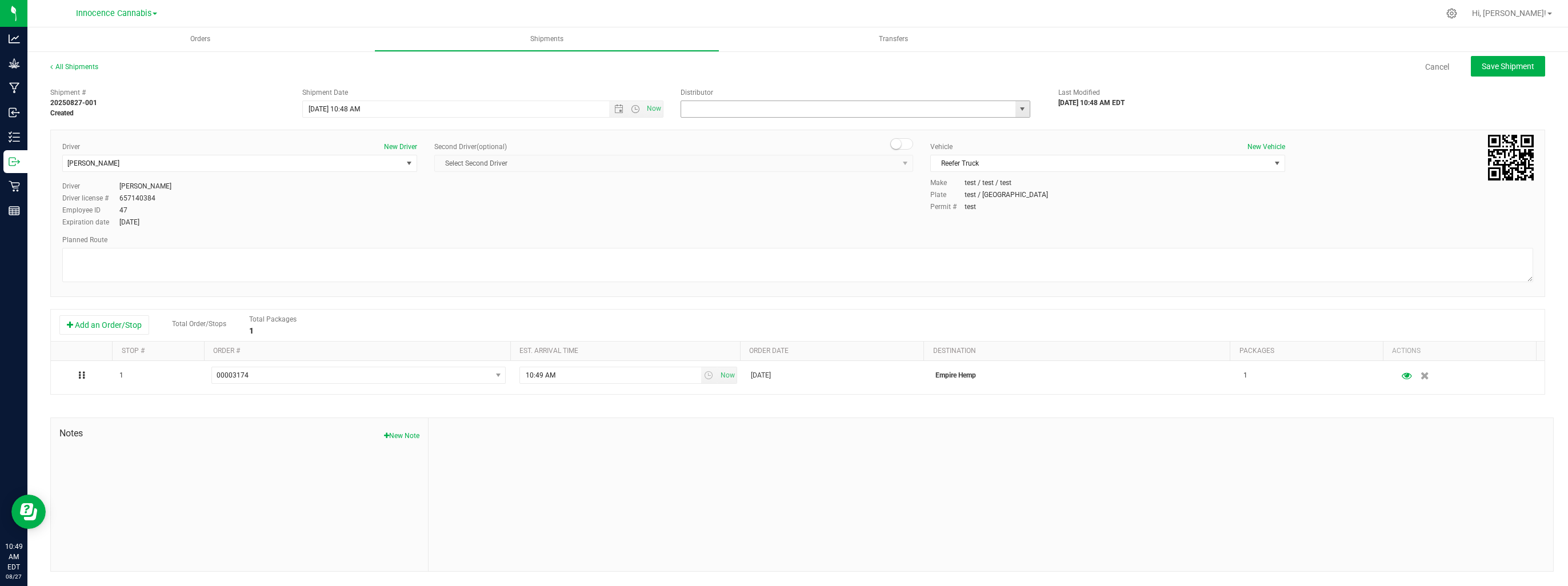
click at [768, 115] on input "text" at bounding box center [844, 109] width 325 height 16
click at [1020, 104] on span "select" at bounding box center [1022, 109] width 14 height 16
click at [814, 148] on li "Innocence Cannabis" at bounding box center [855, 146] width 349 height 17
type input "Innocence Cannabis"
click at [1487, 72] on button "Save Shipment" at bounding box center [1507, 66] width 74 height 21
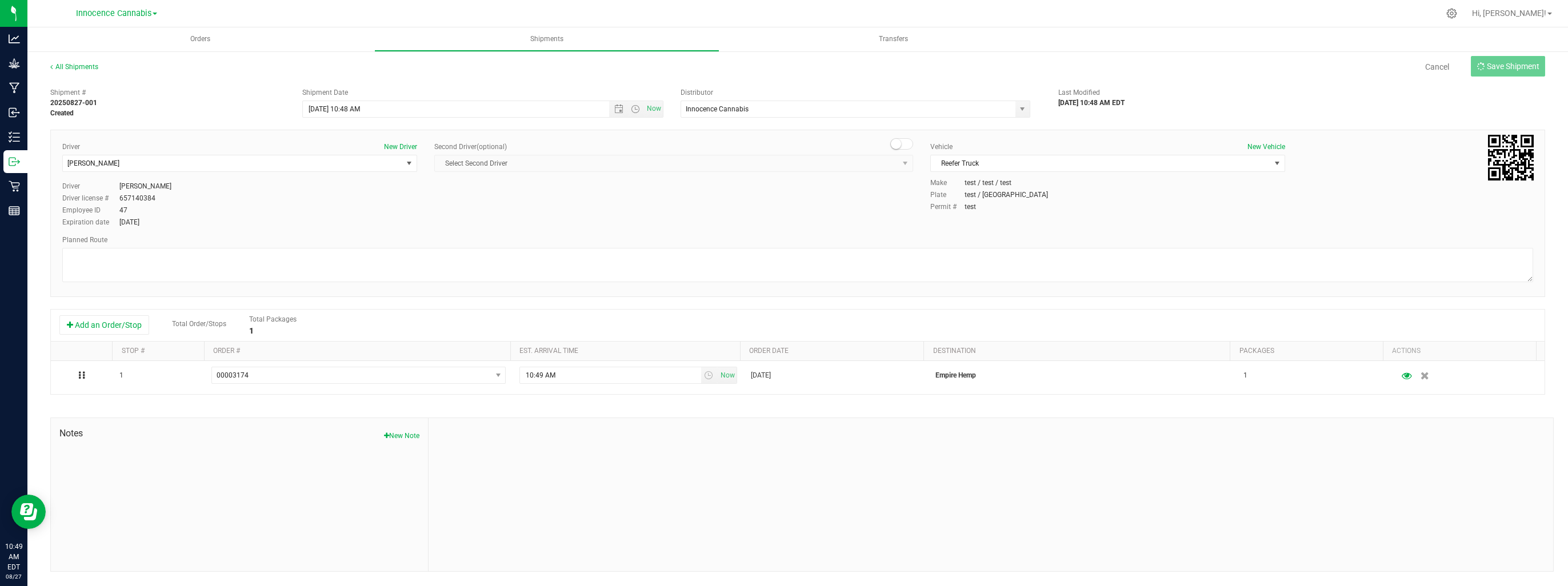
type input "[DATE] 2:48 PM"
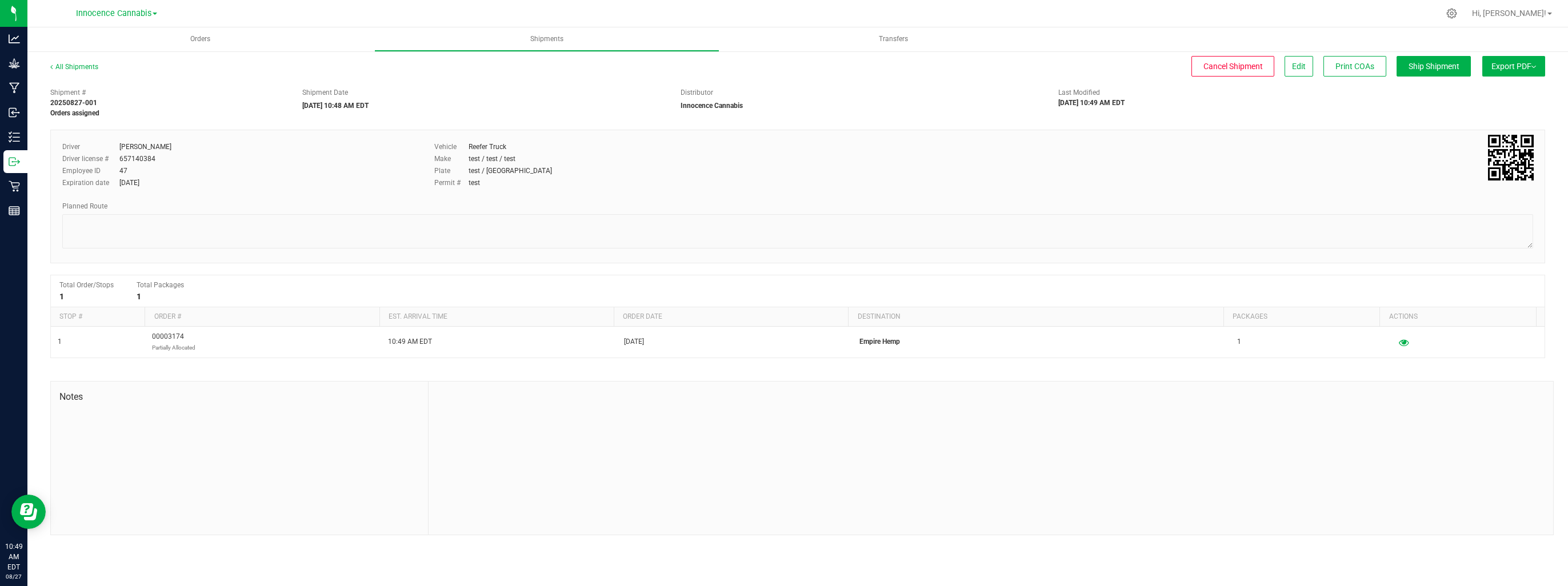
click at [1521, 67] on span "Export PDF" at bounding box center [1513, 66] width 45 height 9
click at [1498, 106] on span "Manifest by Lot" at bounding box center [1483, 108] width 47 height 8
click at [1531, 65] on span "Export PDF" at bounding box center [1513, 66] width 45 height 9
click at [1488, 91] on span "Manifest by Package ID" at bounding box center [1496, 91] width 72 height 8
click at [1423, 64] on span "Ship Shipment" at bounding box center [1434, 66] width 51 height 9
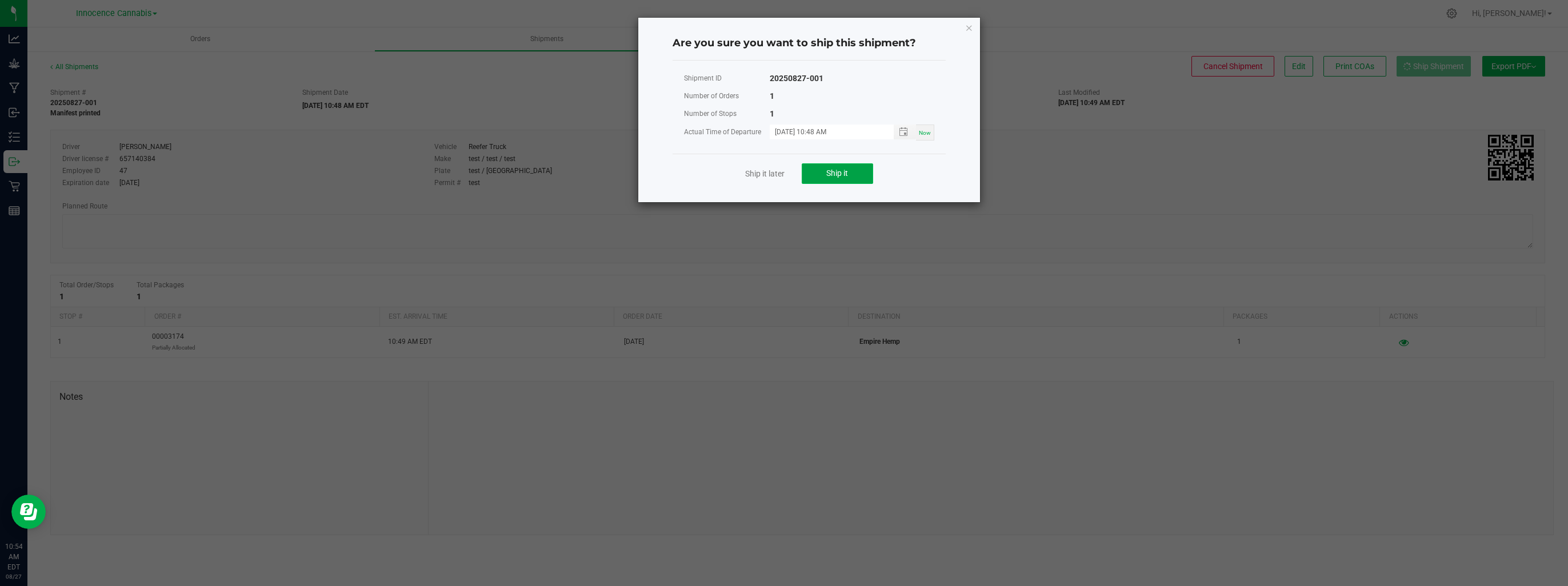
click at [822, 168] on button "Ship it" at bounding box center [837, 174] width 72 height 21
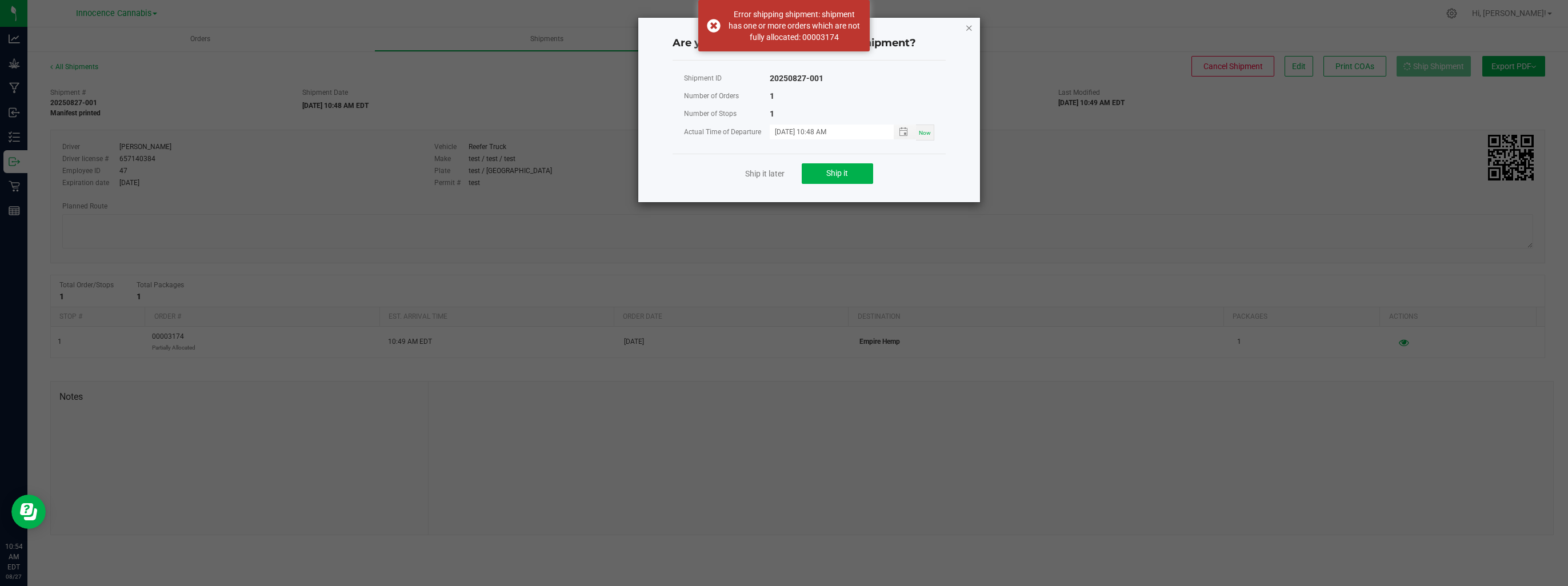
click at [967, 28] on icon "Close" at bounding box center [969, 28] width 8 height 13
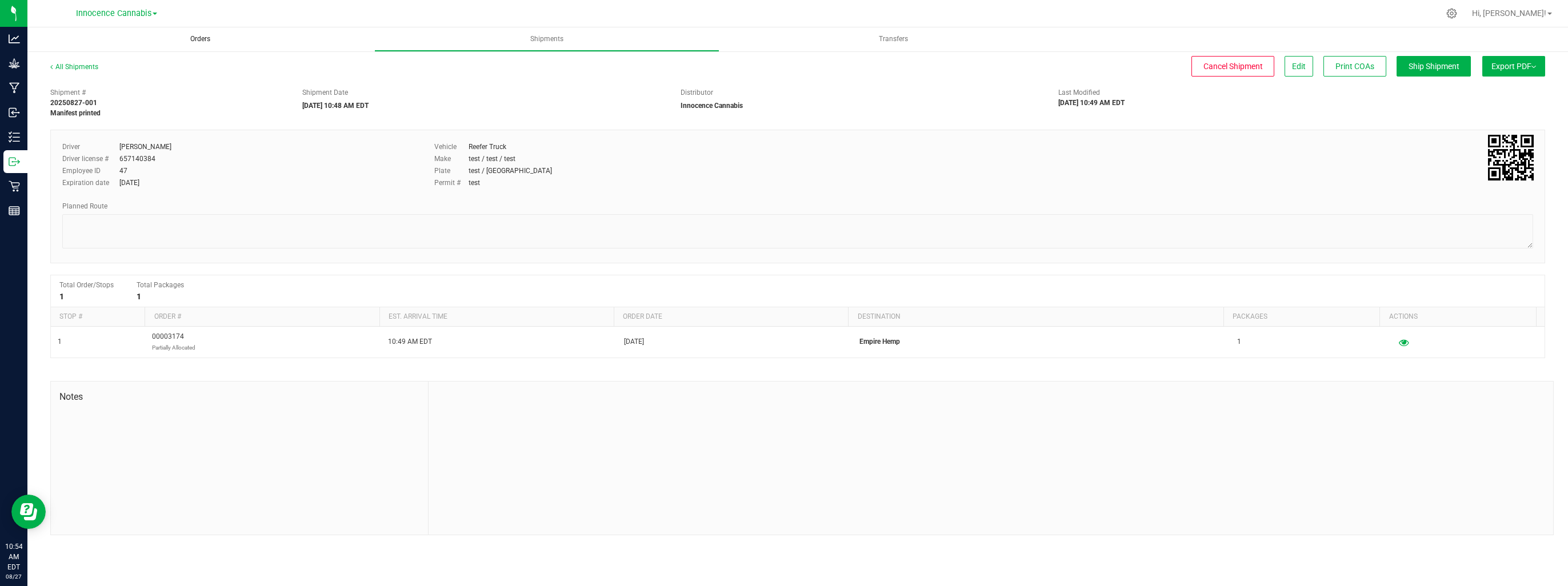
click at [191, 38] on span "Orders" at bounding box center [200, 39] width 51 height 10
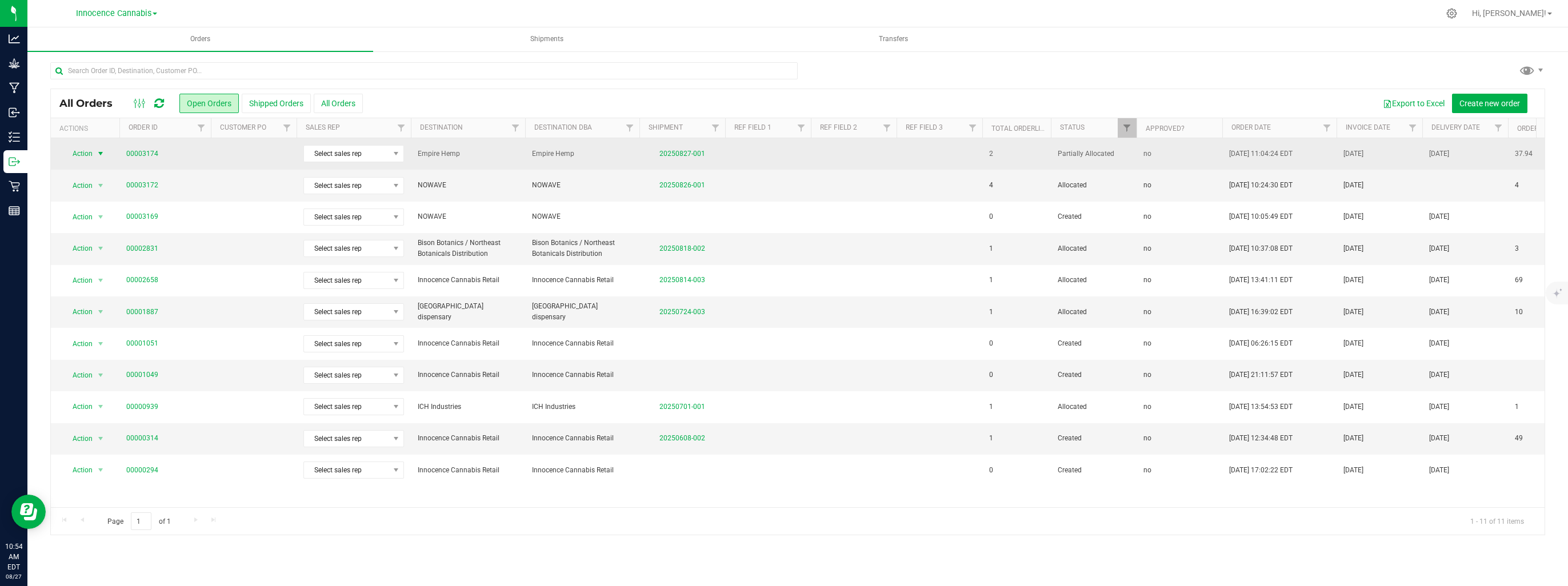
click at [102, 152] on span "select" at bounding box center [100, 153] width 9 height 9
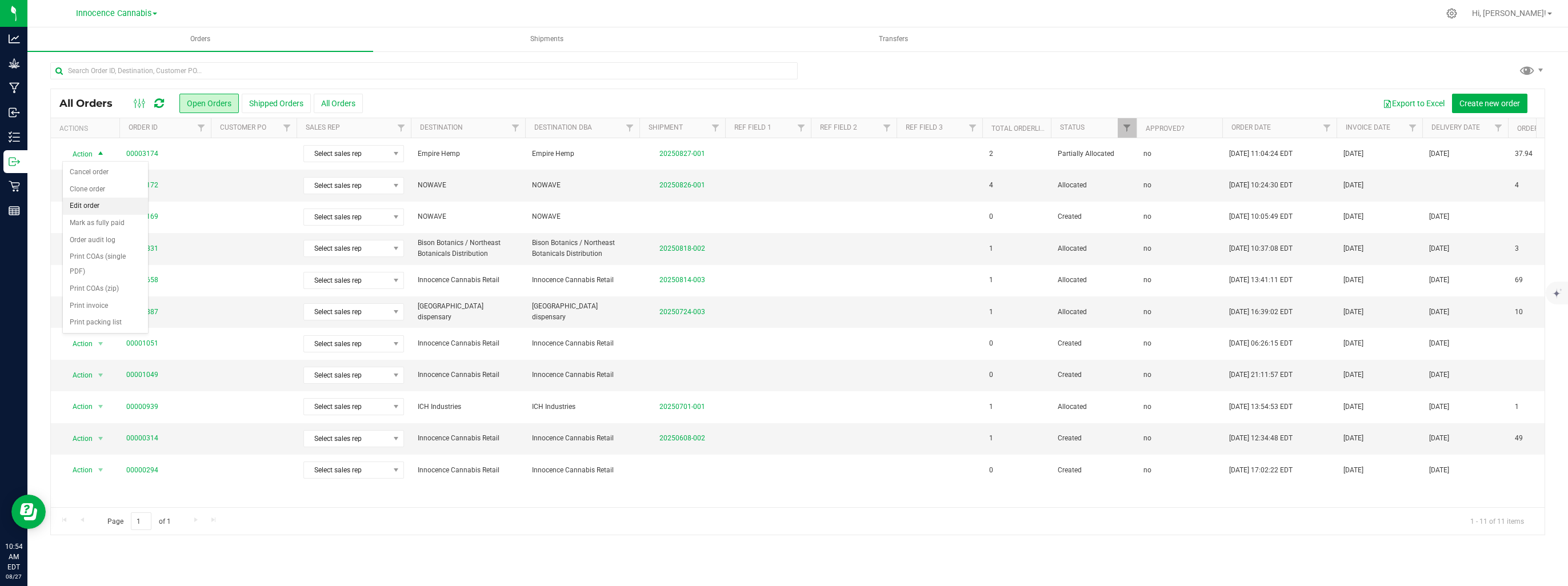
click at [96, 200] on li "Edit order" at bounding box center [105, 206] width 85 height 17
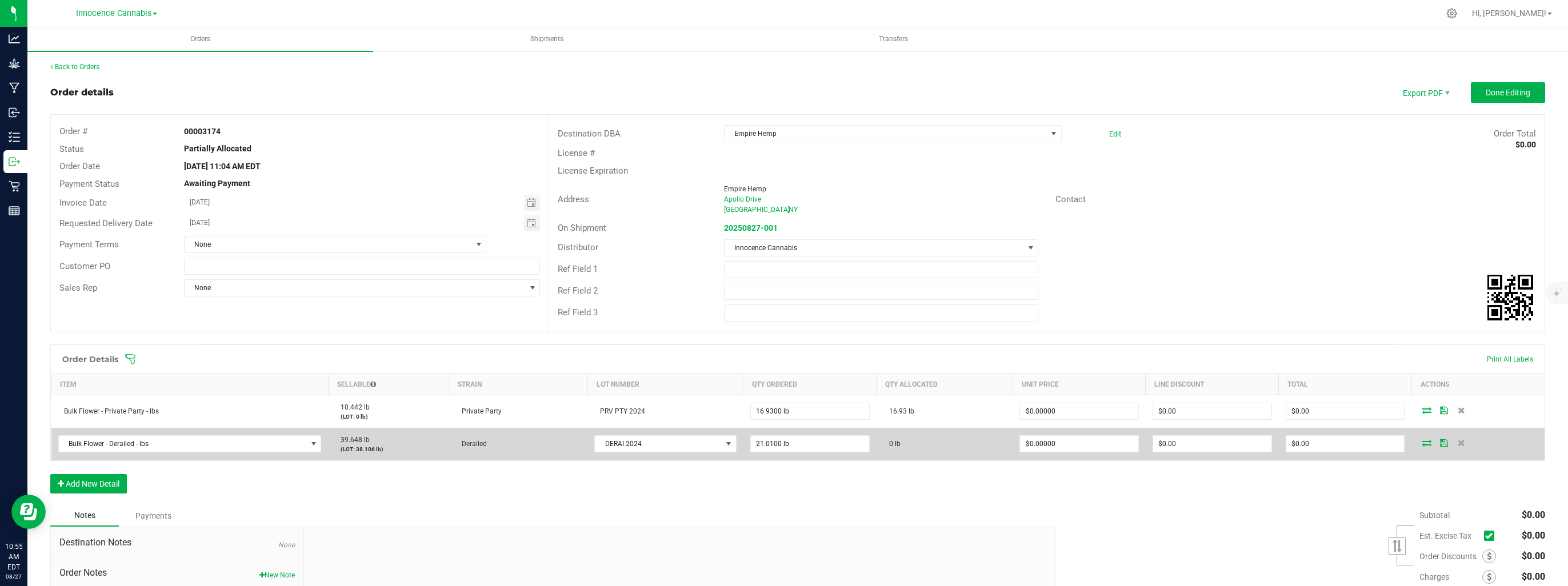
click at [1422, 441] on icon at bounding box center [1426, 442] width 9 height 7
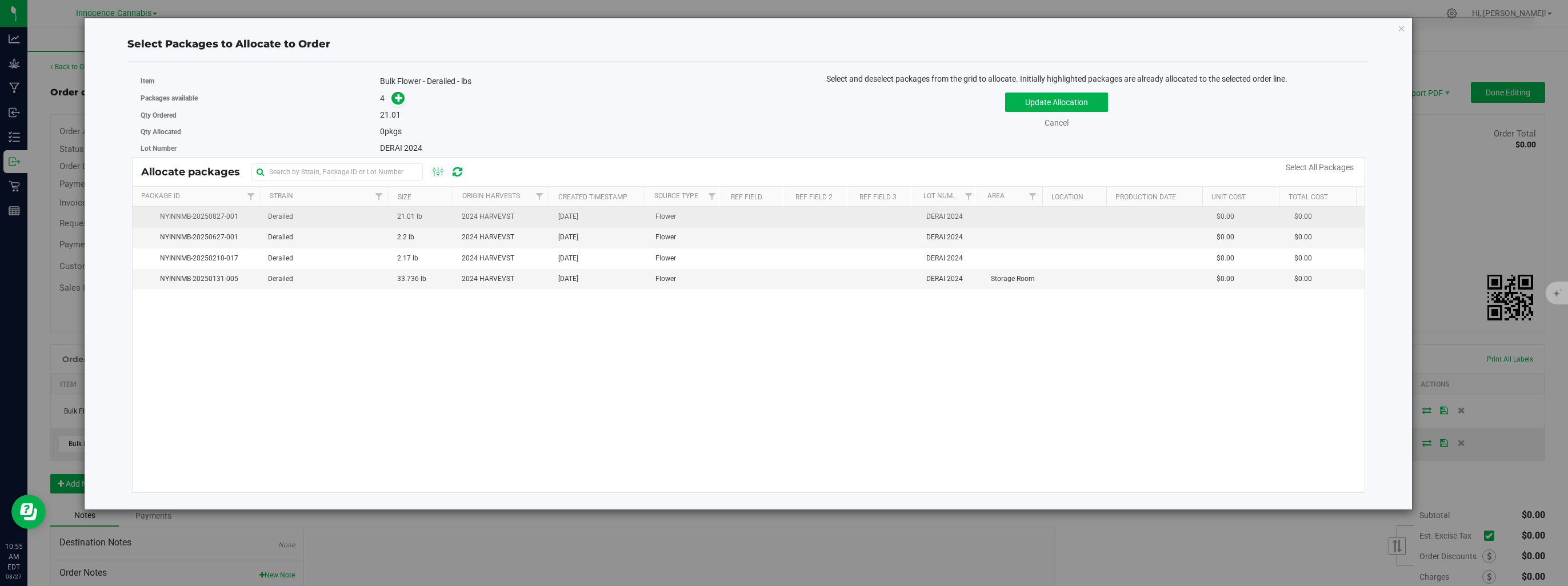
click at [475, 216] on span "2024 HARVEVST" at bounding box center [488, 217] width 53 height 11
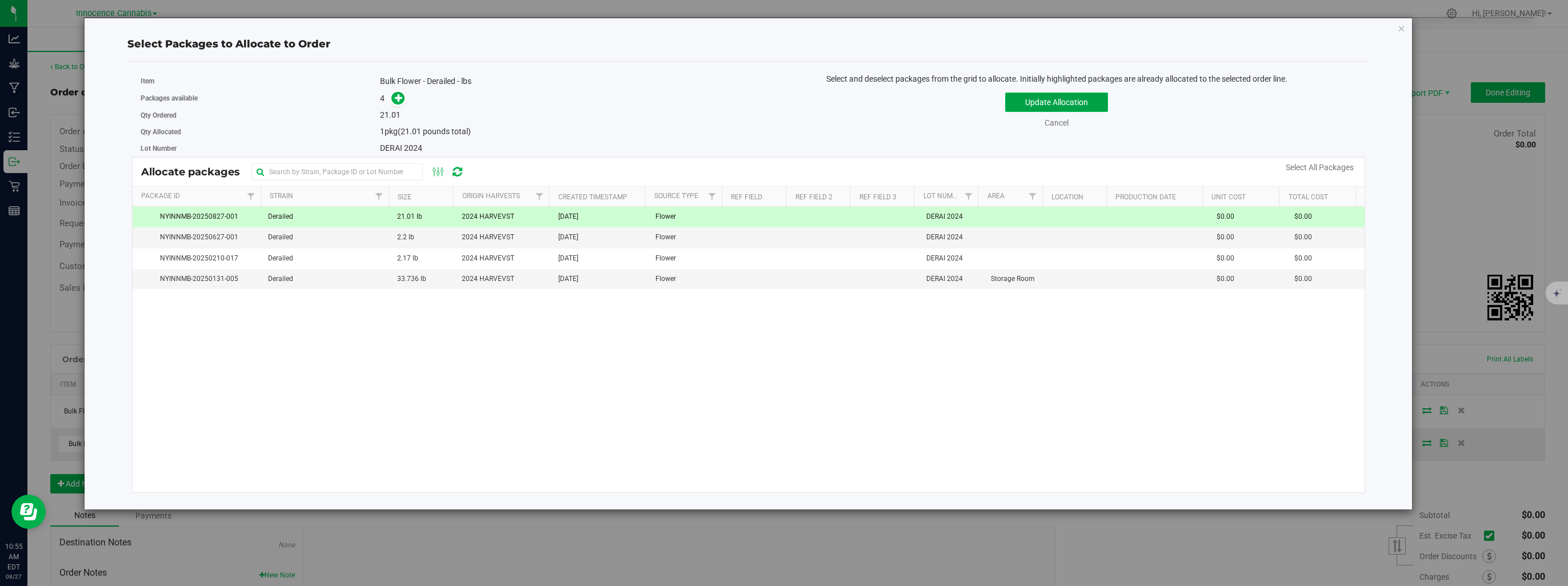
click at [1049, 103] on button "Update Allocation" at bounding box center [1056, 102] width 103 height 20
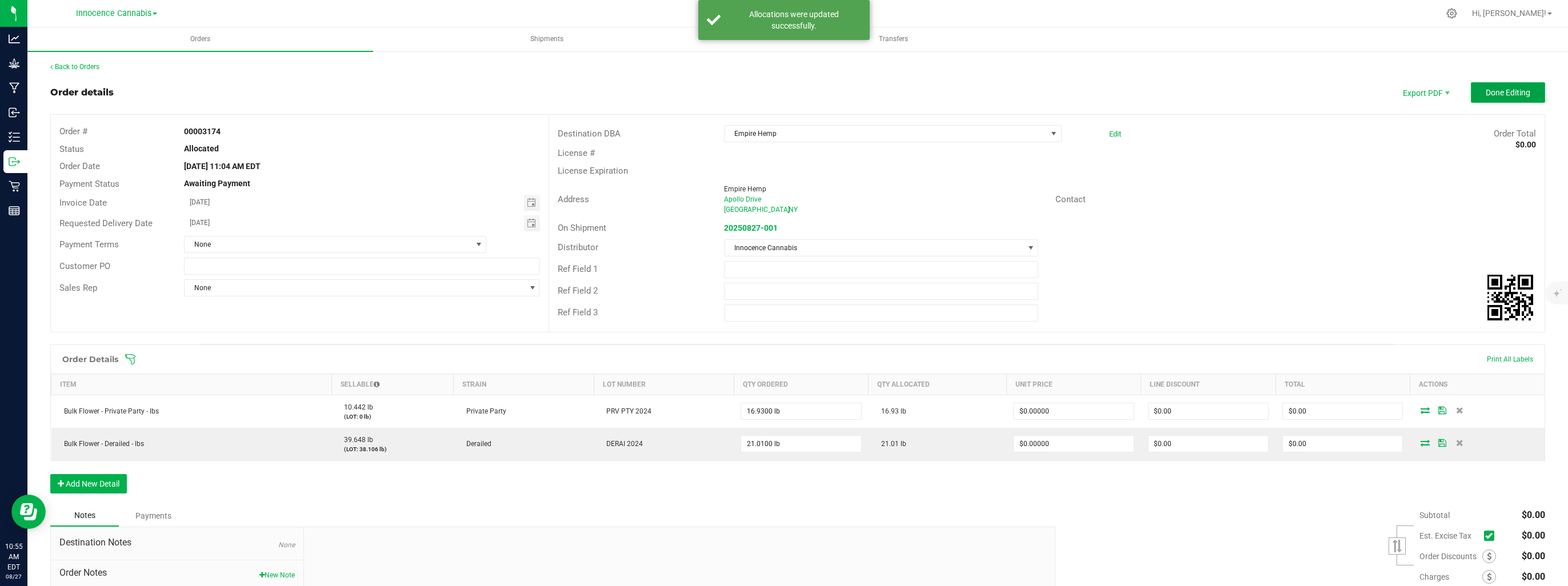
click at [1486, 91] on span "Done Editing" at bounding box center [1508, 92] width 45 height 9
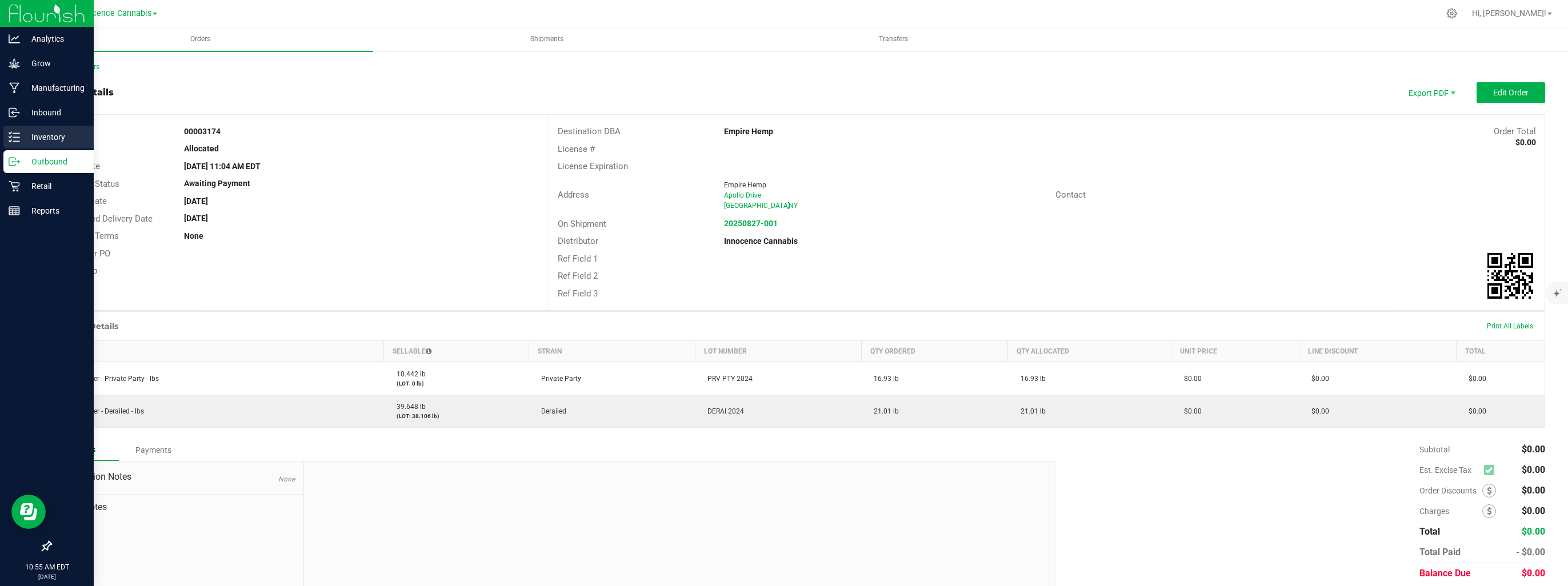
click at [36, 133] on p "Inventory" at bounding box center [55, 137] width 69 height 13
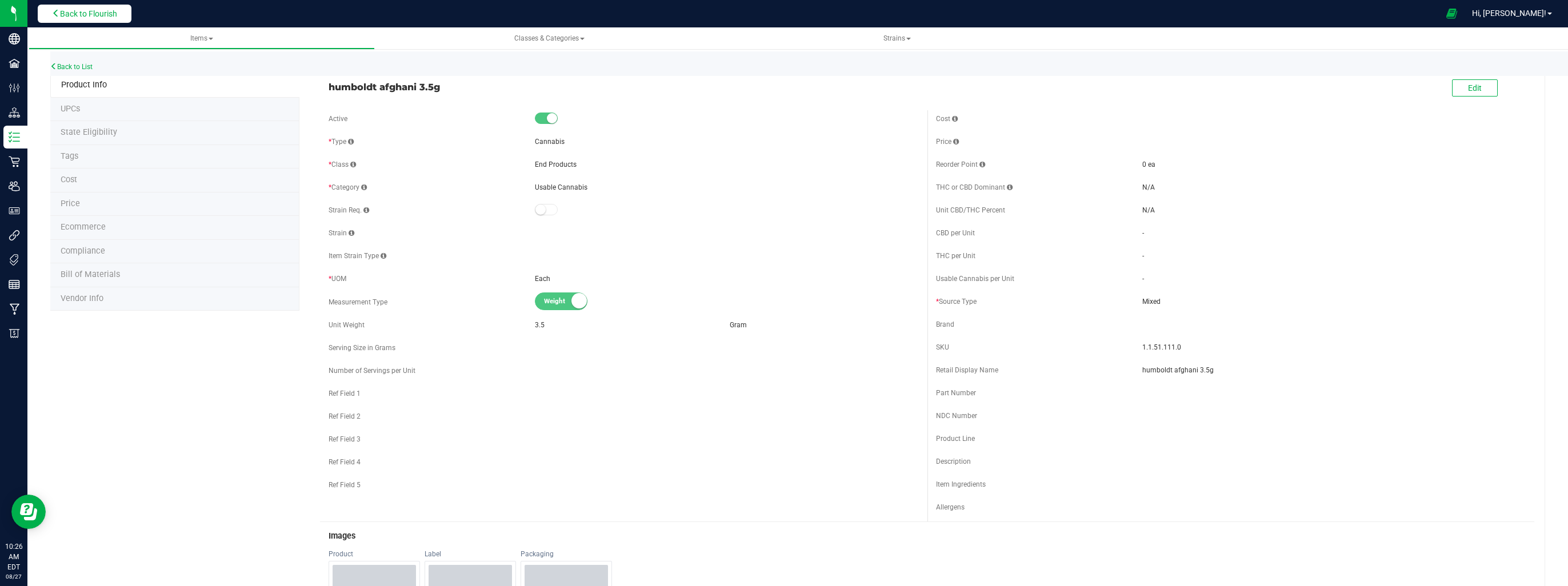
click at [85, 10] on span "Back to Flourish" at bounding box center [88, 13] width 57 height 9
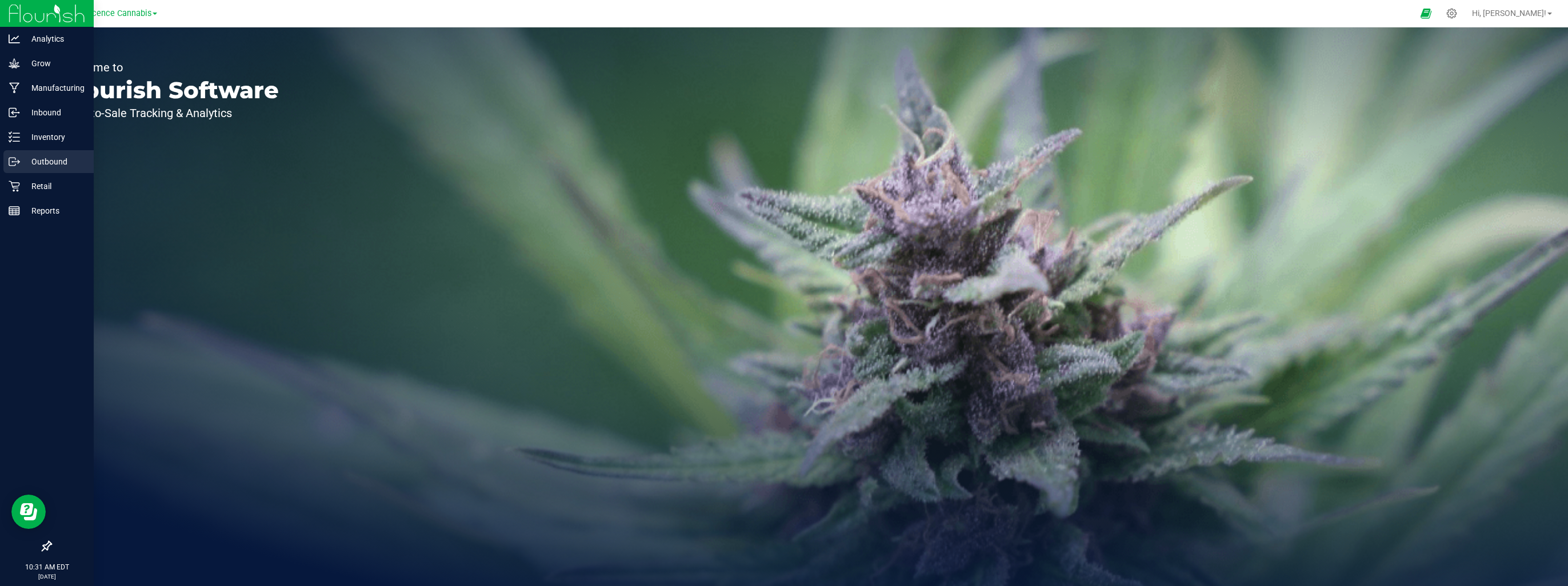
click at [36, 165] on p "Outbound" at bounding box center [55, 162] width 69 height 13
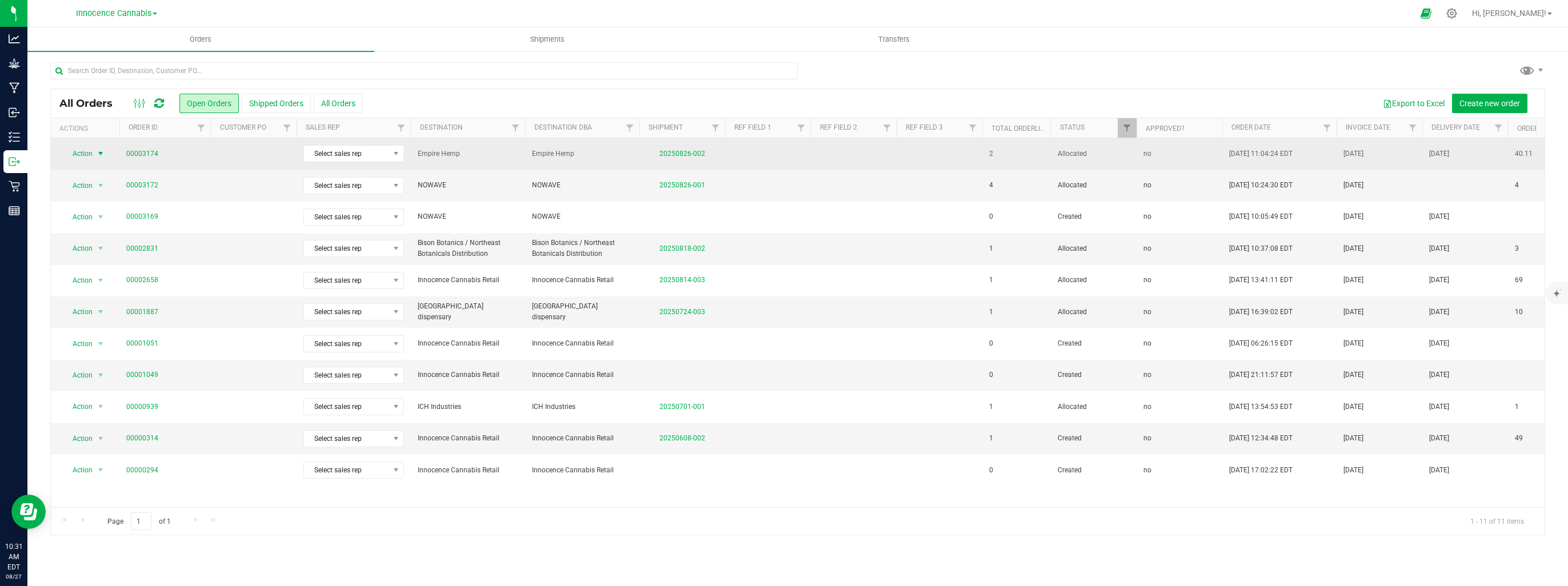
click at [89, 156] on span "Action" at bounding box center [78, 154] width 31 height 16
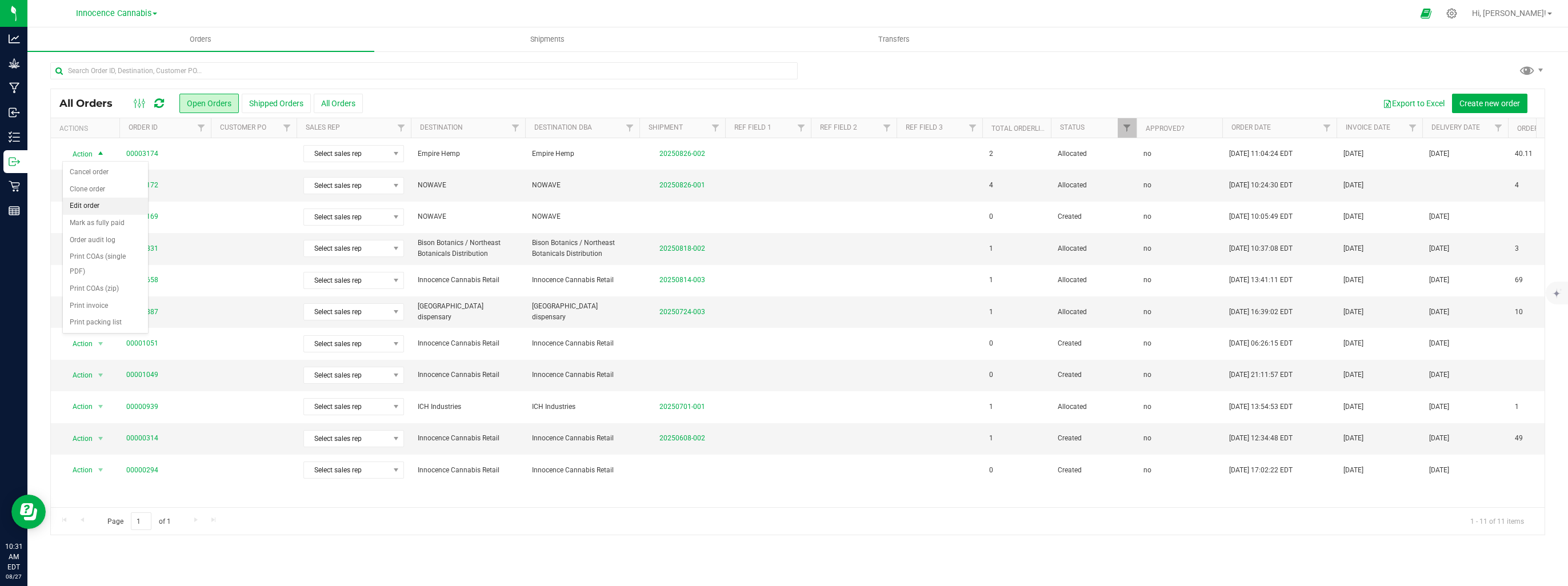
click at [95, 204] on li "Edit order" at bounding box center [105, 206] width 85 height 17
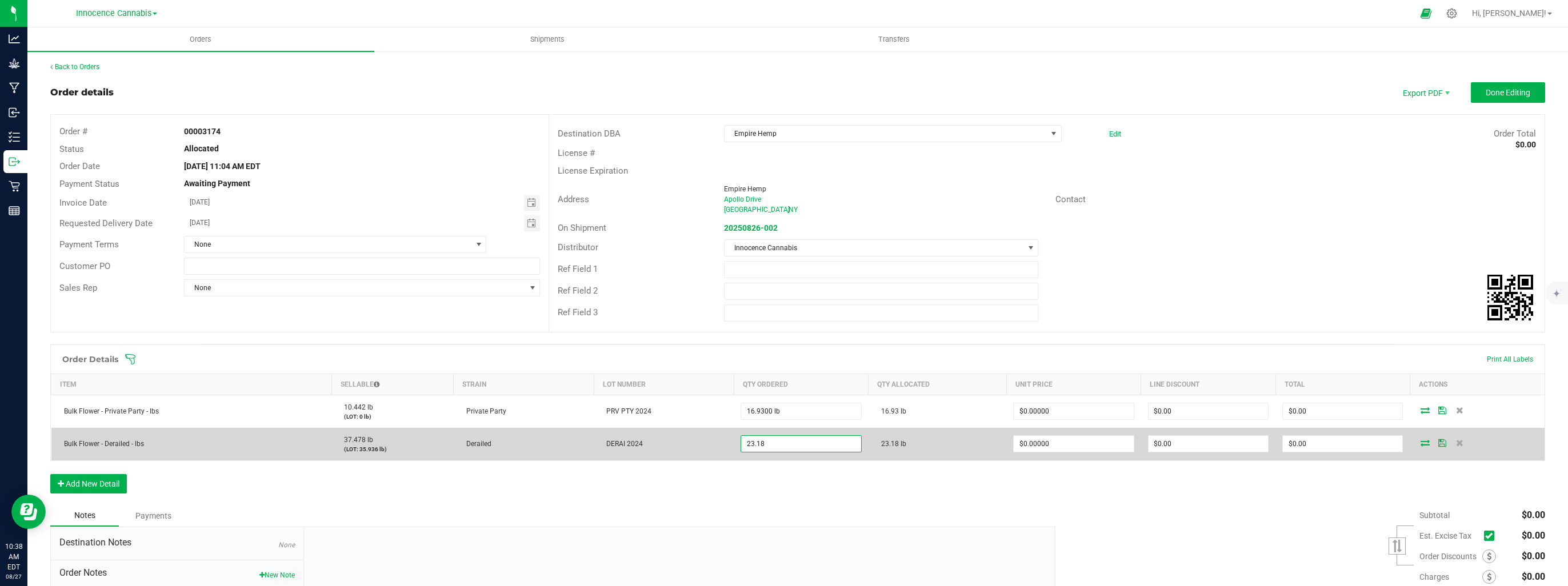
click at [796, 437] on input "23.18" at bounding box center [800, 443] width 119 height 16
type input "21.0100 lb"
click at [922, 445] on td "23.18 lb" at bounding box center [937, 443] width 138 height 32
click at [1420, 443] on icon at bounding box center [1425, 442] width 9 height 7
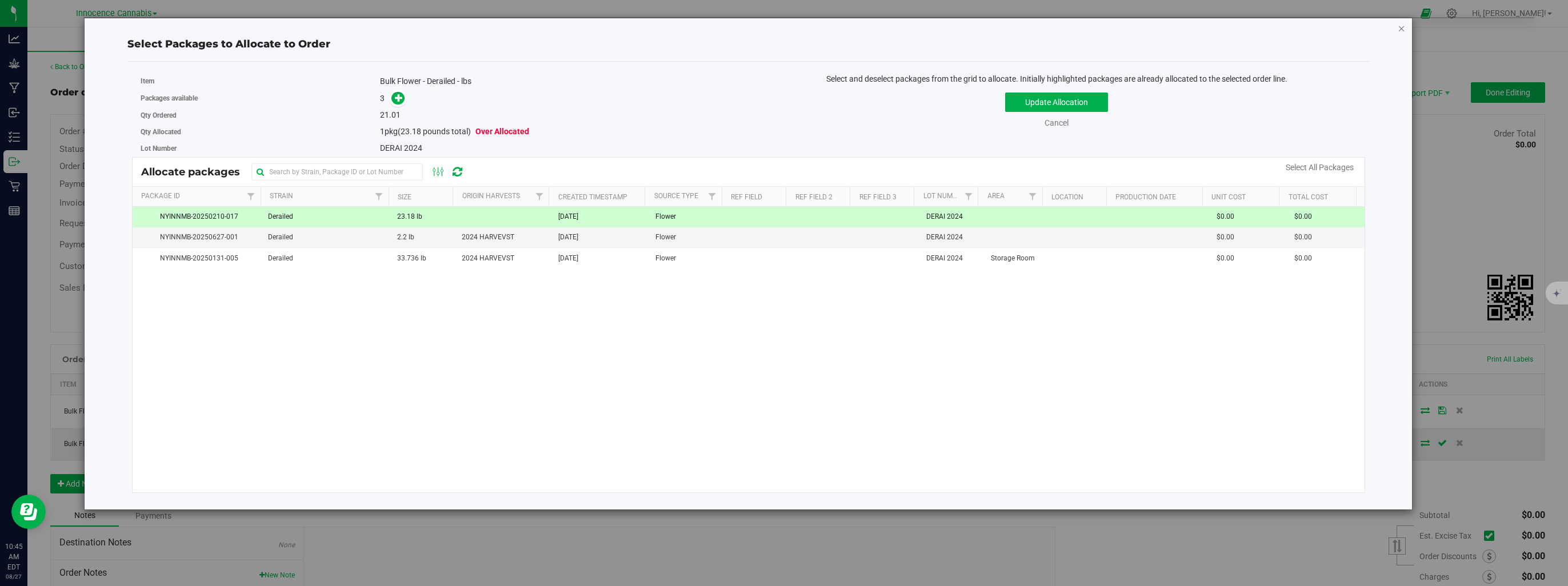
click at [1401, 29] on icon "button" at bounding box center [1401, 28] width 8 height 13
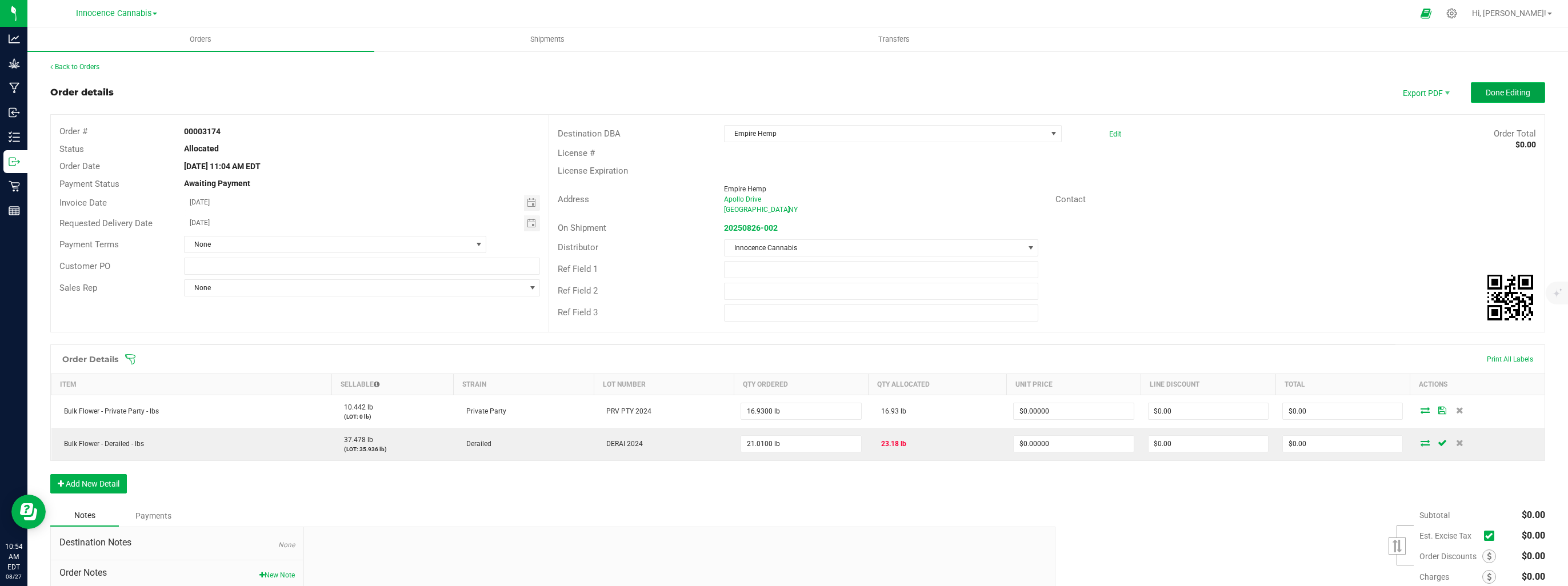
click at [1494, 96] on span "Done Editing" at bounding box center [1508, 92] width 45 height 9
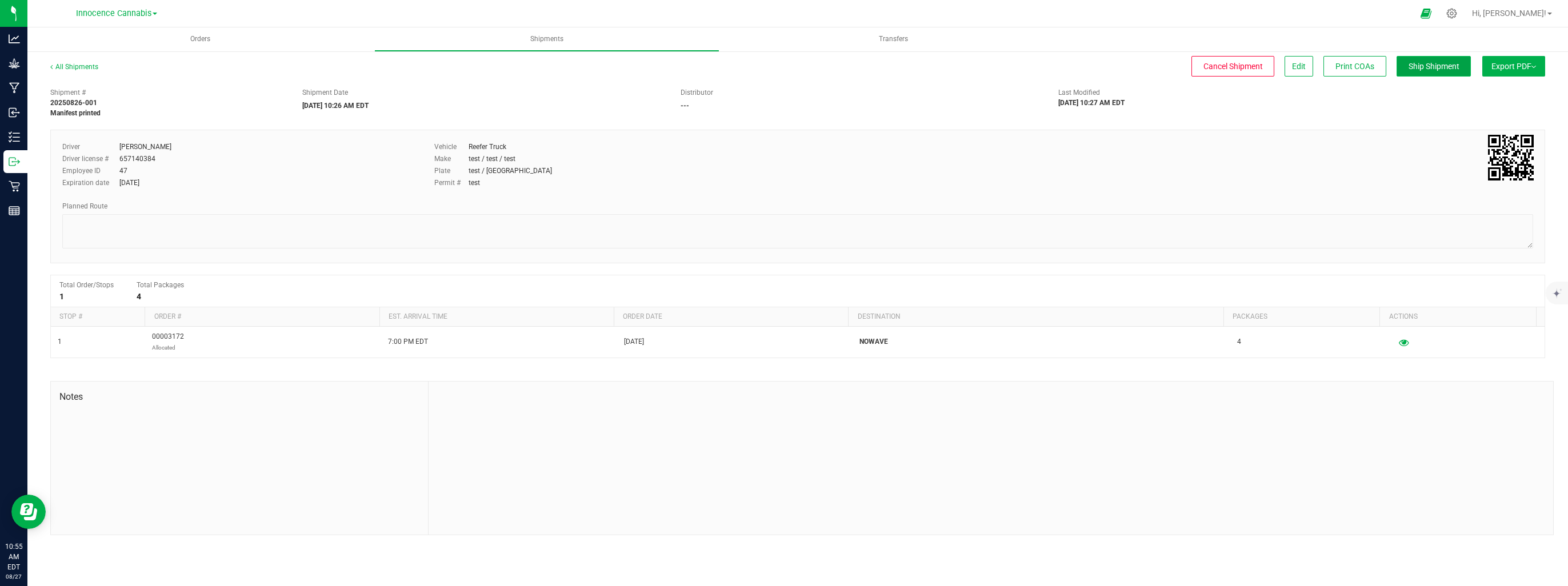
click at [1433, 75] on button "Ship Shipment" at bounding box center [1433, 66] width 74 height 21
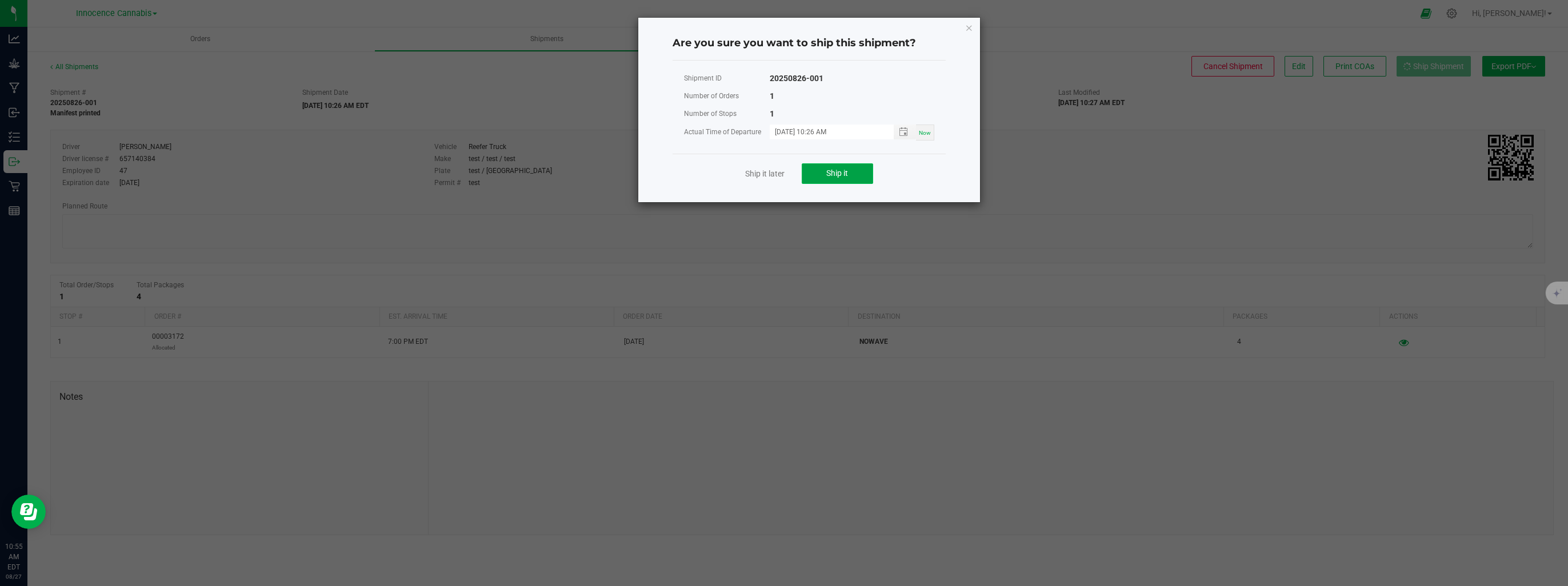
click at [812, 176] on button "Ship it" at bounding box center [837, 174] width 72 height 21
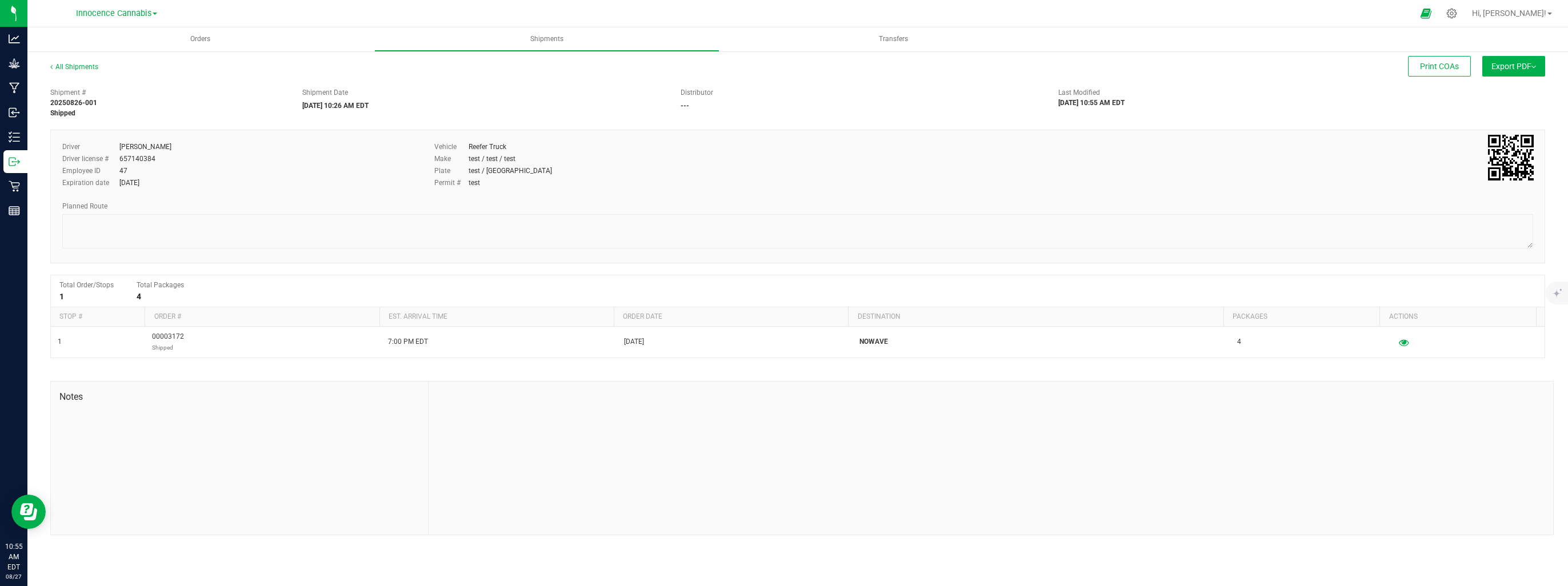
click at [1536, 69] on button "Export PDF" at bounding box center [1513, 66] width 63 height 21
click at [299, 173] on div "Employee ID 47" at bounding box center [240, 170] width 355 height 10
